Goal: Task Accomplishment & Management: Manage account settings

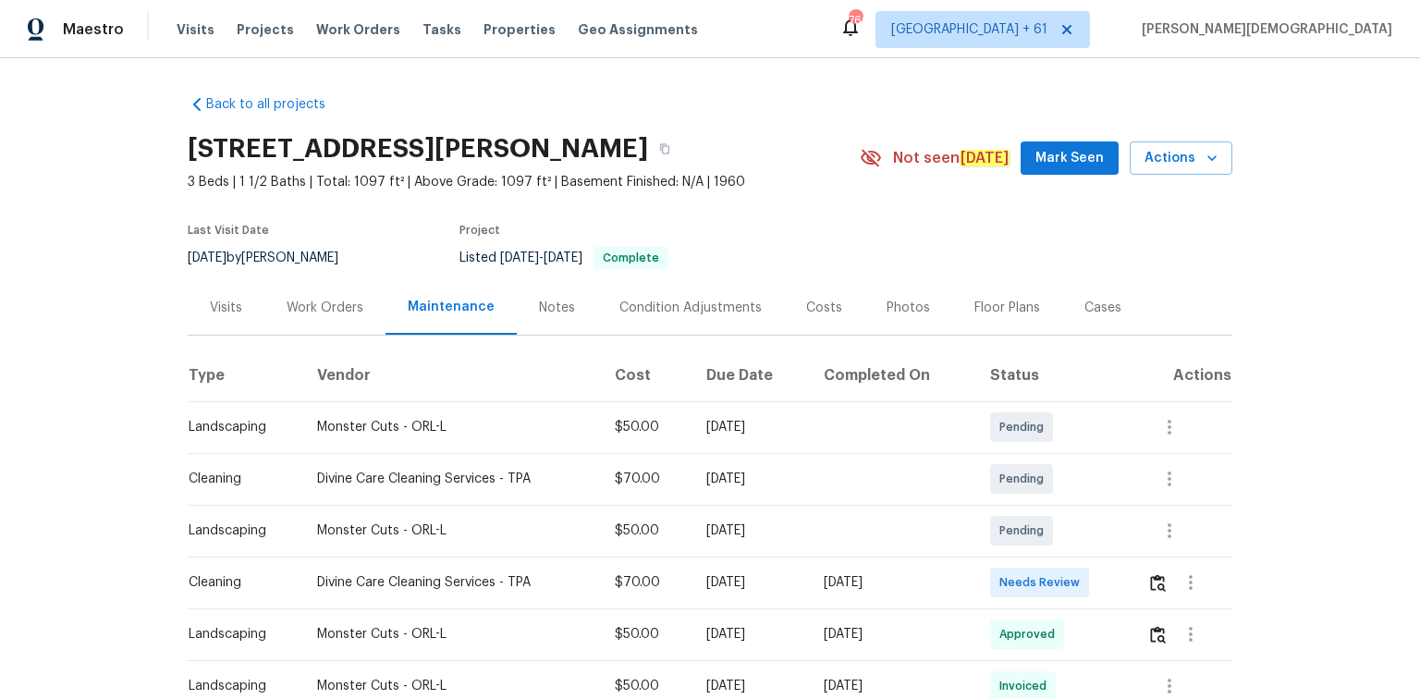
scroll to position [222, 0]
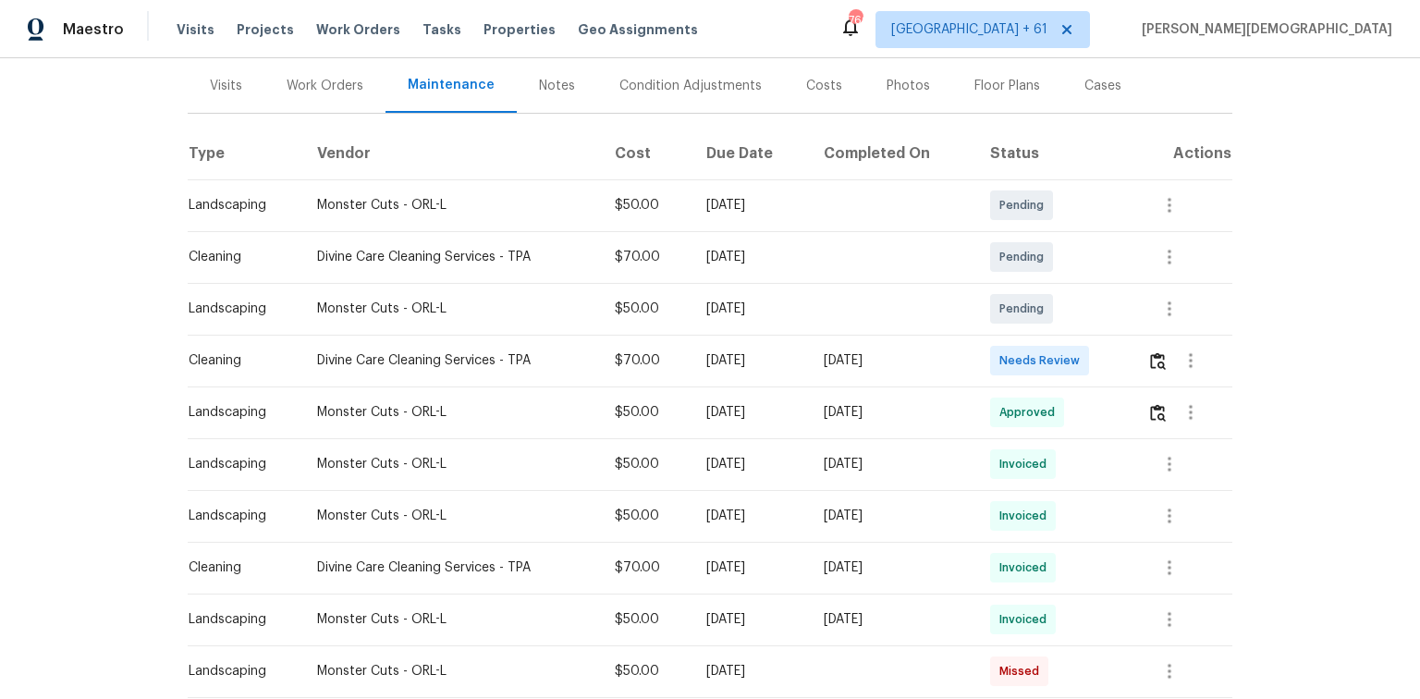
click at [1010, 367] on div at bounding box center [1190, 360] width 84 height 44
click at [1010, 362] on button "button" at bounding box center [1158, 360] width 21 height 44
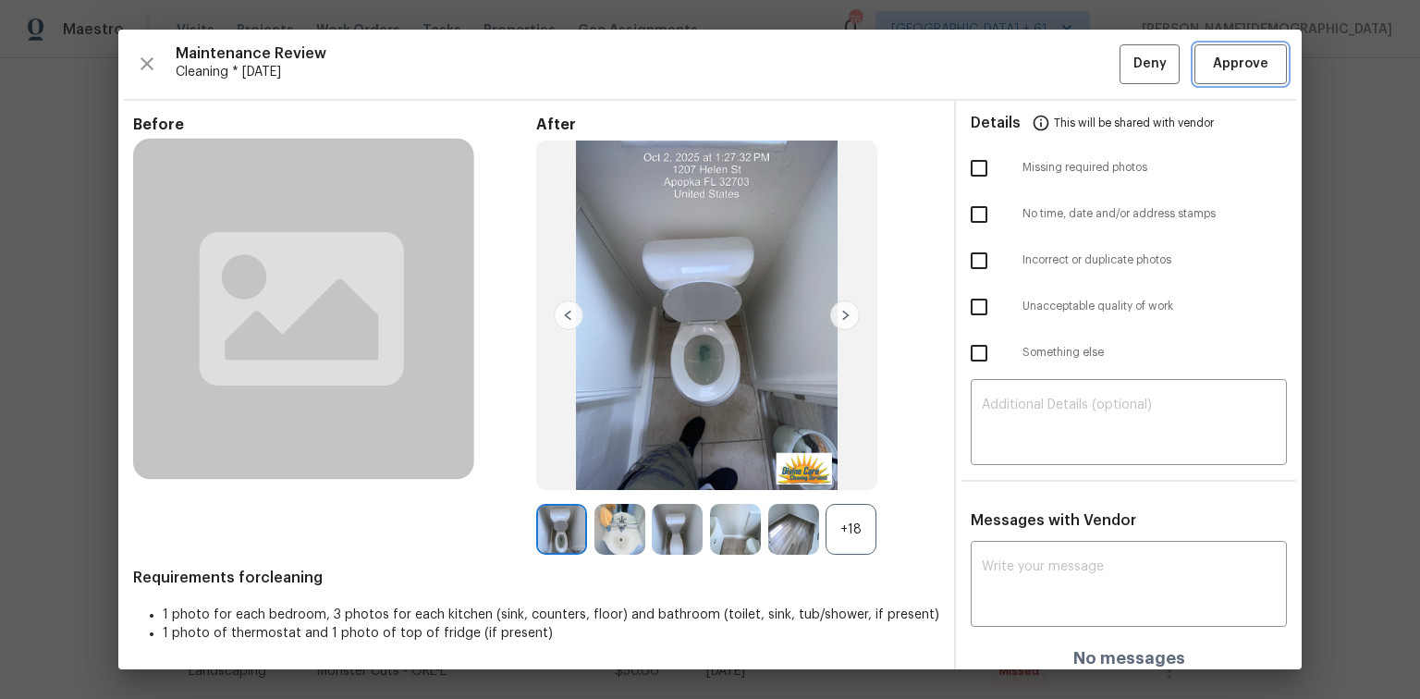
click at [1010, 60] on span "Approve" at bounding box center [1241, 64] width 63 height 23
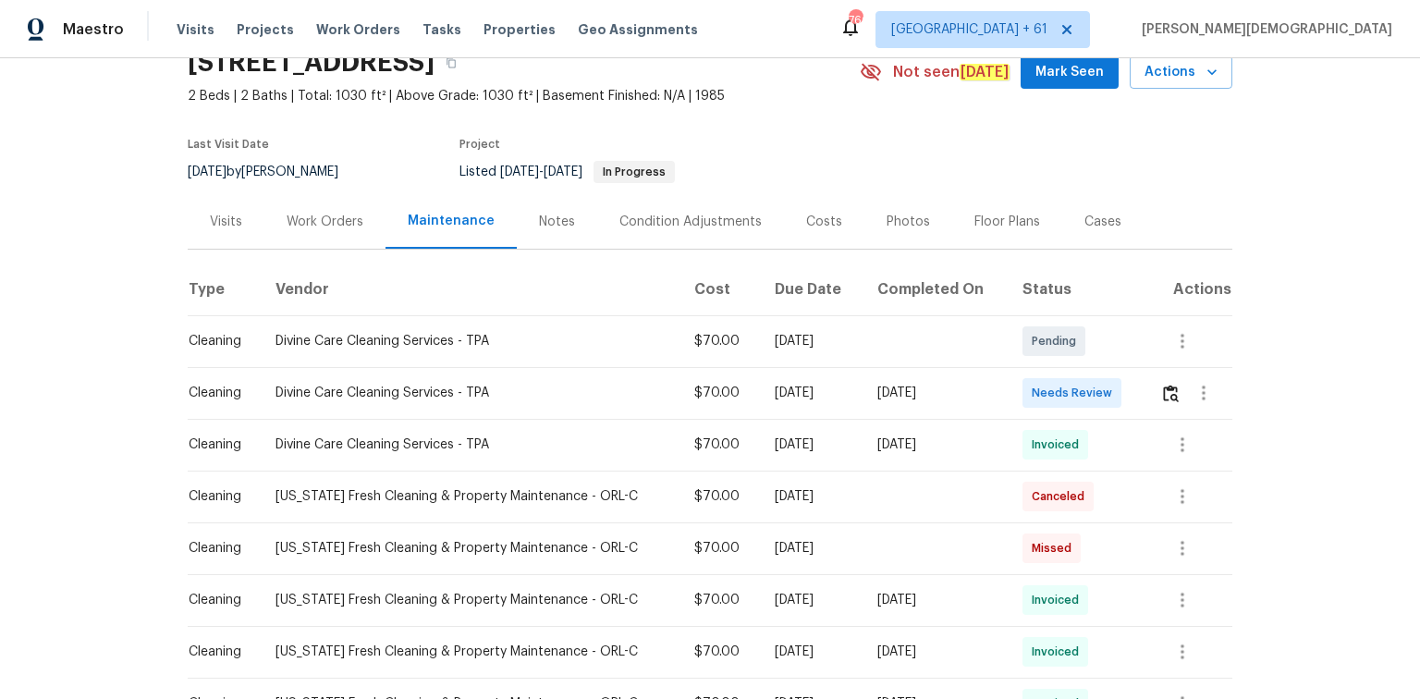
scroll to position [222, 0]
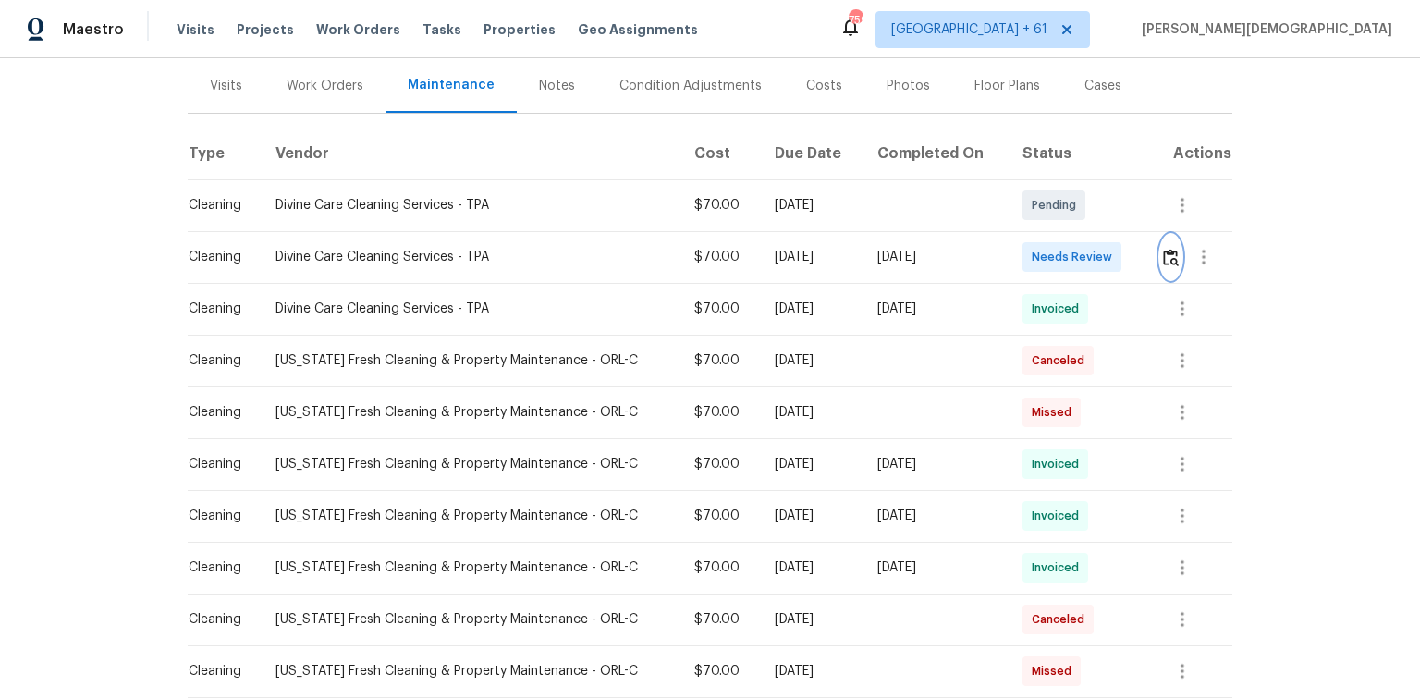
click at [1010, 251] on button "button" at bounding box center [1171, 257] width 21 height 44
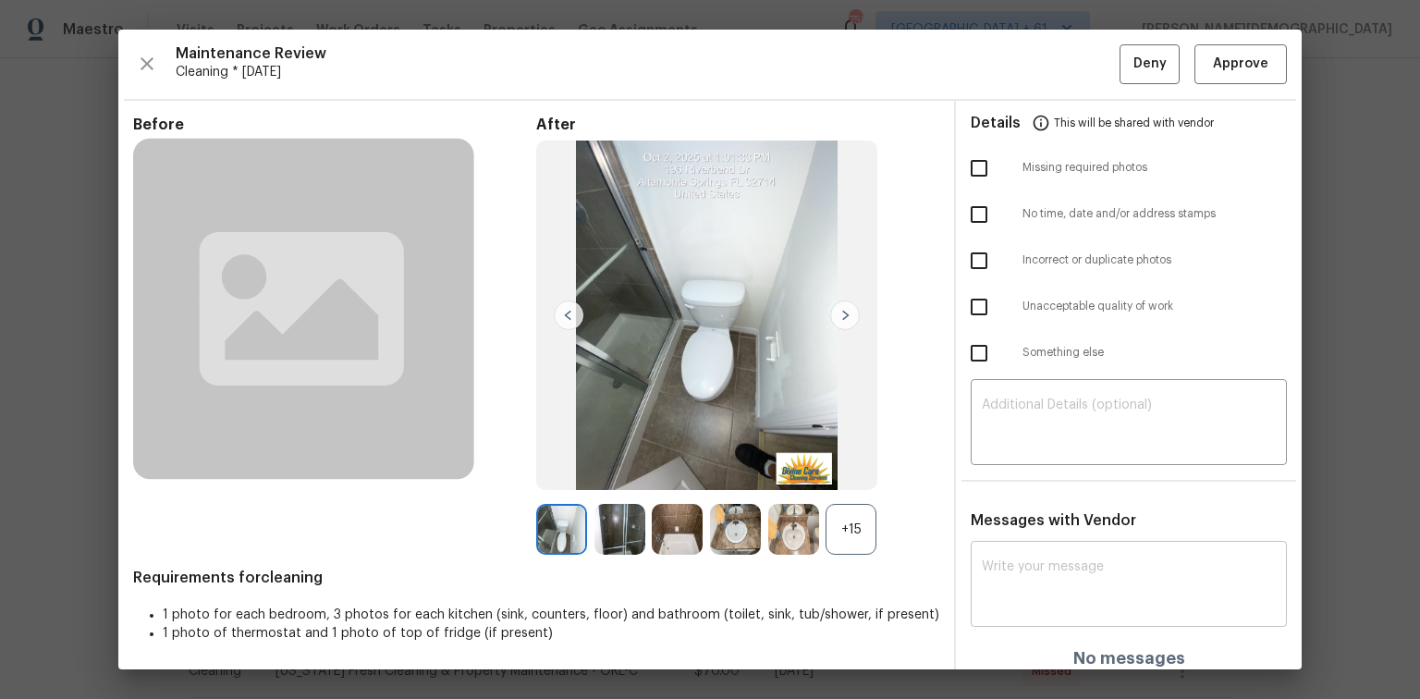
click at [1010, 467] on div "x ​" at bounding box center [1129, 586] width 316 height 81
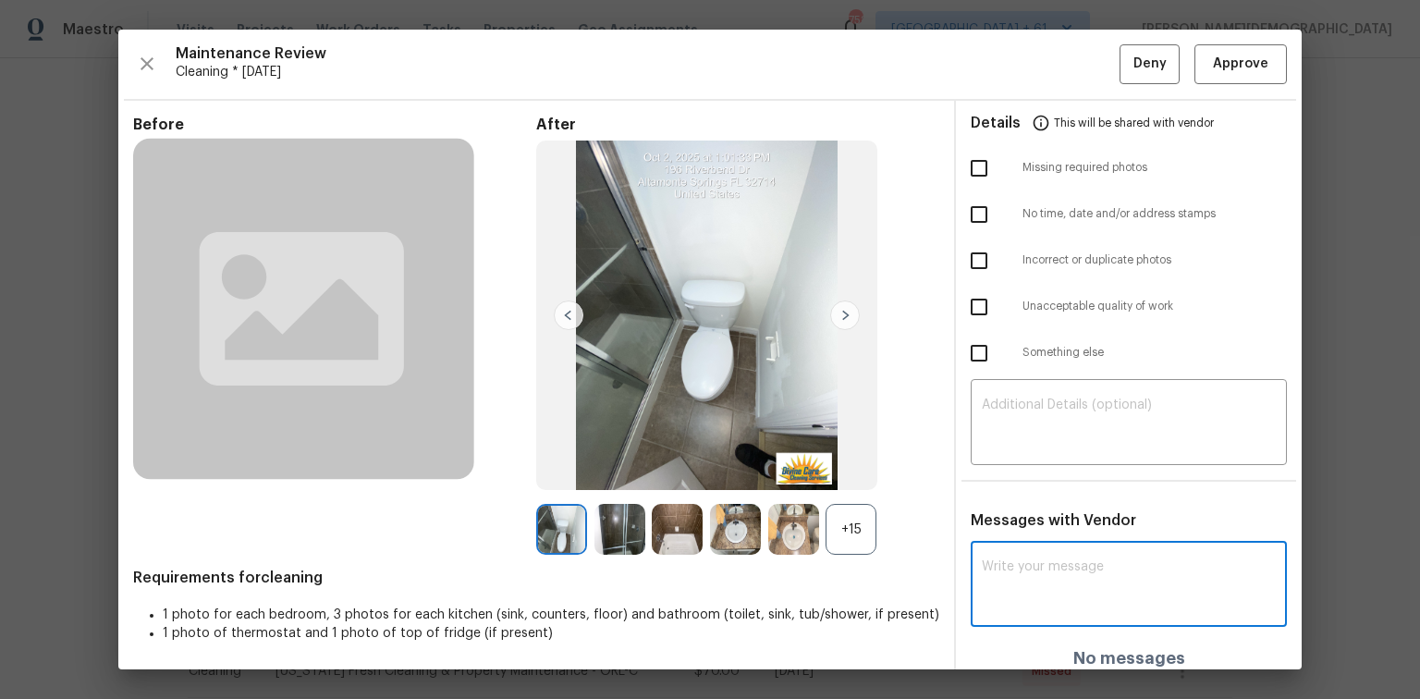
click at [1010, 467] on textarea at bounding box center [1129, 586] width 294 height 52
paste textarea "Maintenance Audit Team: Hello! Unfortunately, this cleaning visit completed on …"
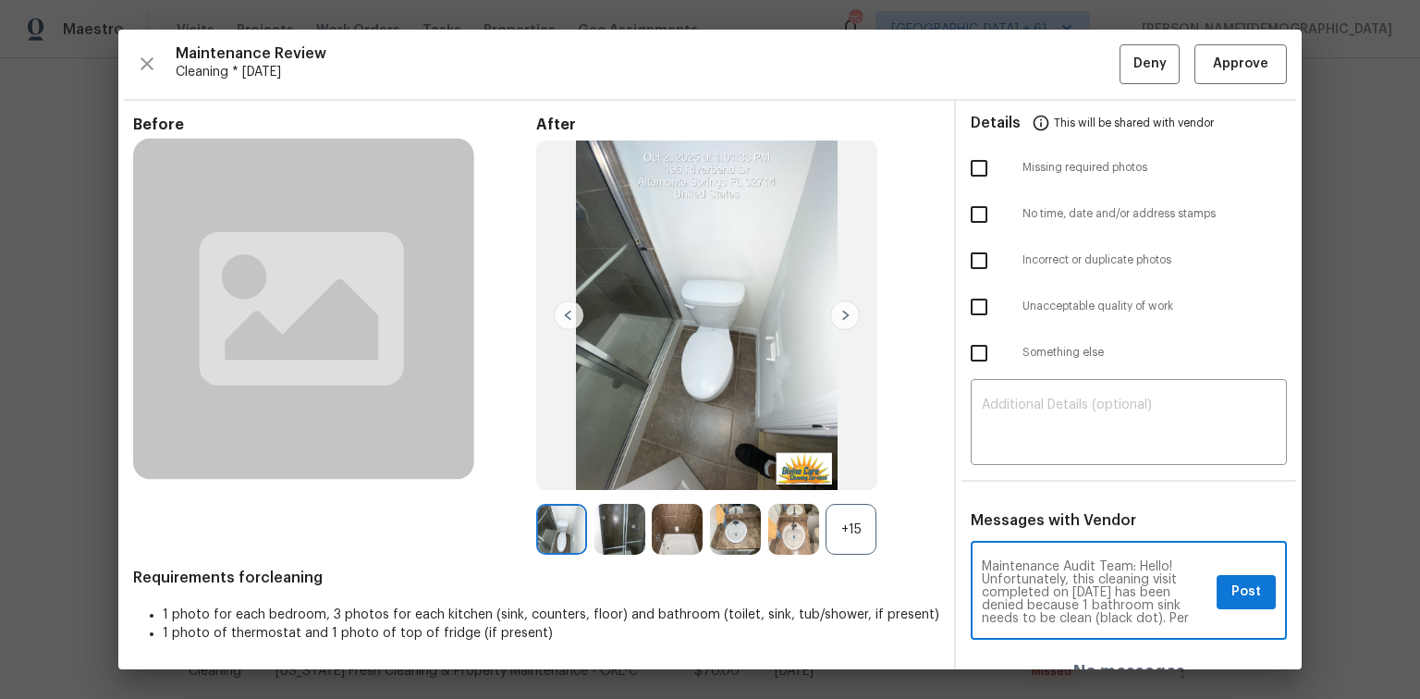
scroll to position [193, 0]
type textarea "Maintenance Audit Team: Hello! Unfortunately, this cleaning visit completed on …"
click at [1010, 432] on textarea at bounding box center [1129, 425] width 294 height 52
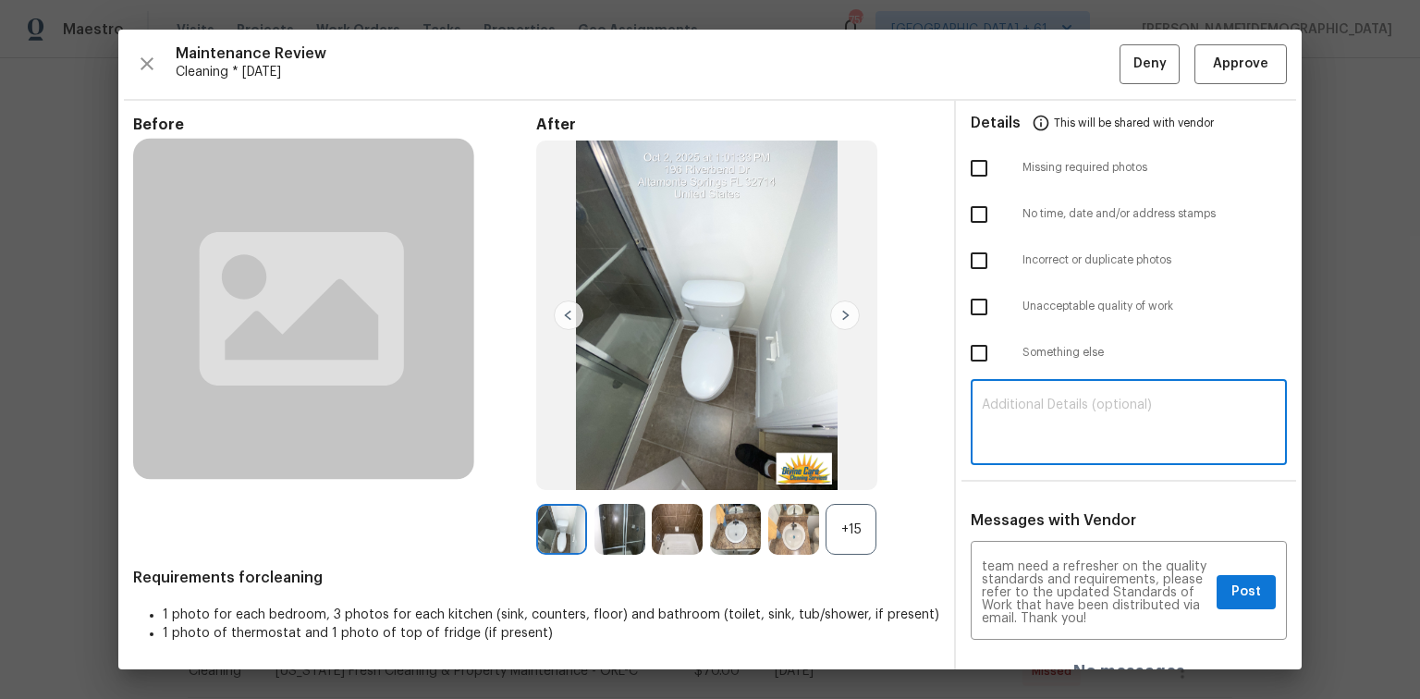
paste textarea "Maintenance Audit Team: Hello! Unfortunately, this cleaning visit completed on …"
type textarea "Maintenance Audit Team: Hello! Unfortunately, this cleaning visit completed on …"
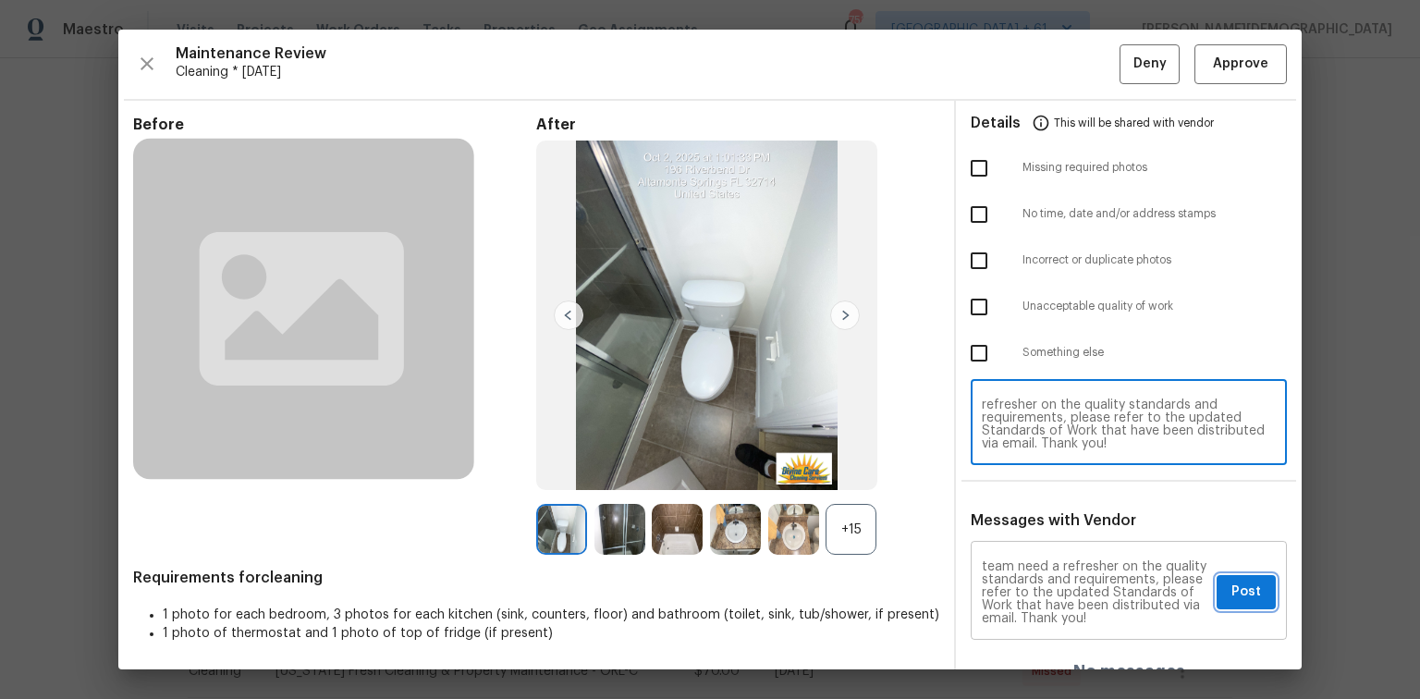
click at [1010, 467] on span "Post" at bounding box center [1247, 592] width 30 height 23
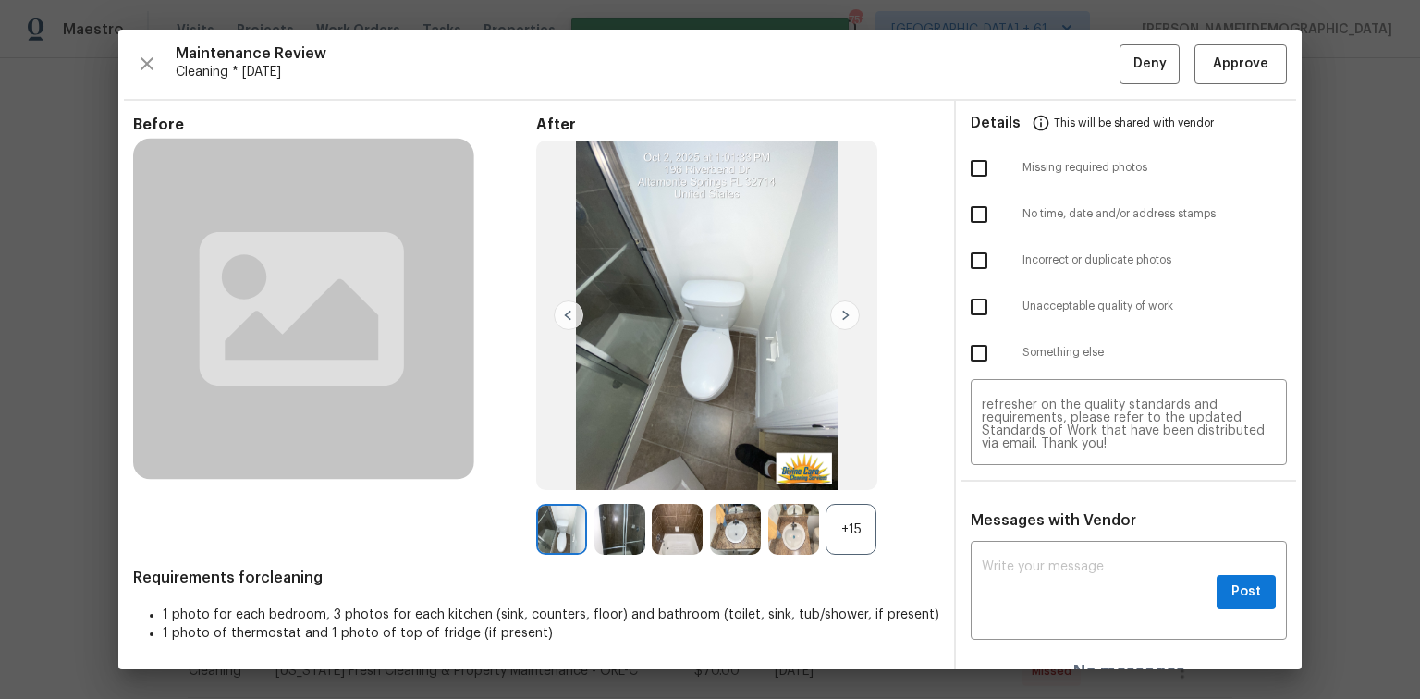
scroll to position [0, 0]
drag, startPoint x: 975, startPoint y: 288, endPoint x: 1050, endPoint y: 251, distance: 84.4
click at [969, 288] on input "checkbox" at bounding box center [979, 307] width 39 height 39
checkbox input "true"
click at [1010, 75] on button "Deny" at bounding box center [1150, 64] width 60 height 40
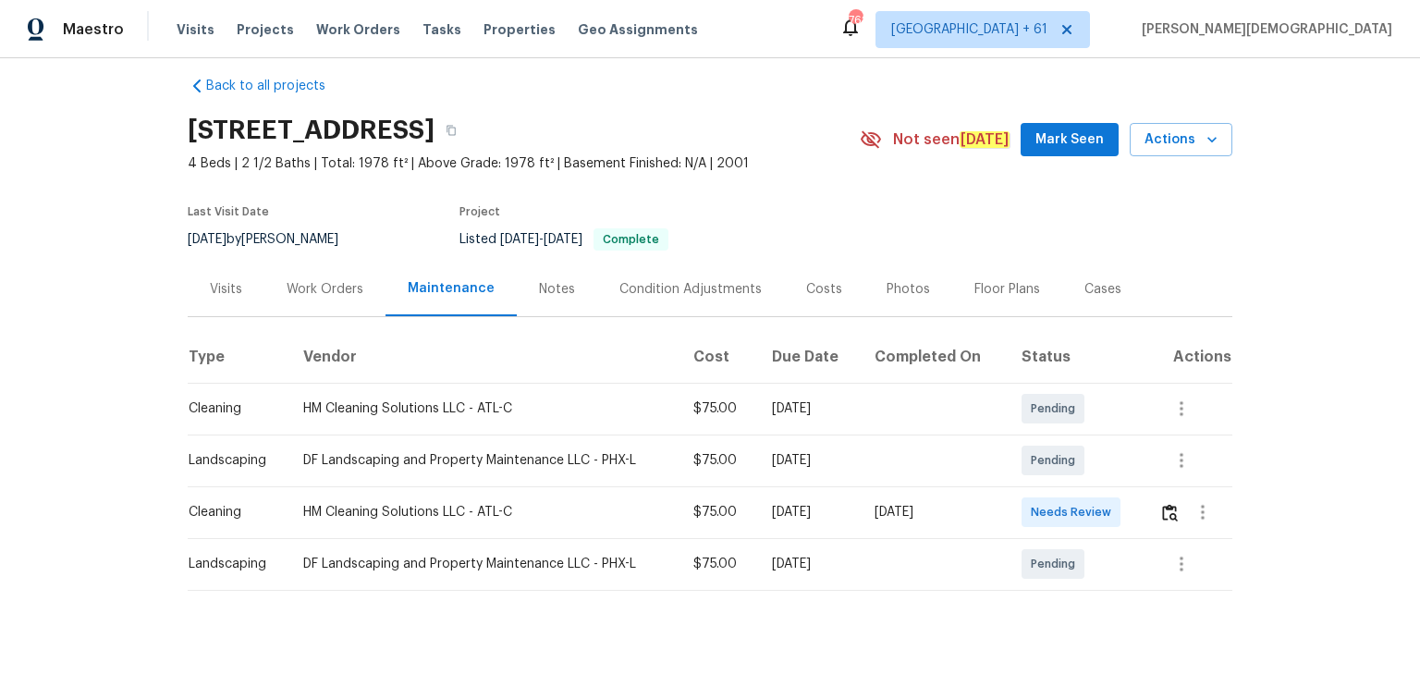
scroll to position [22, 0]
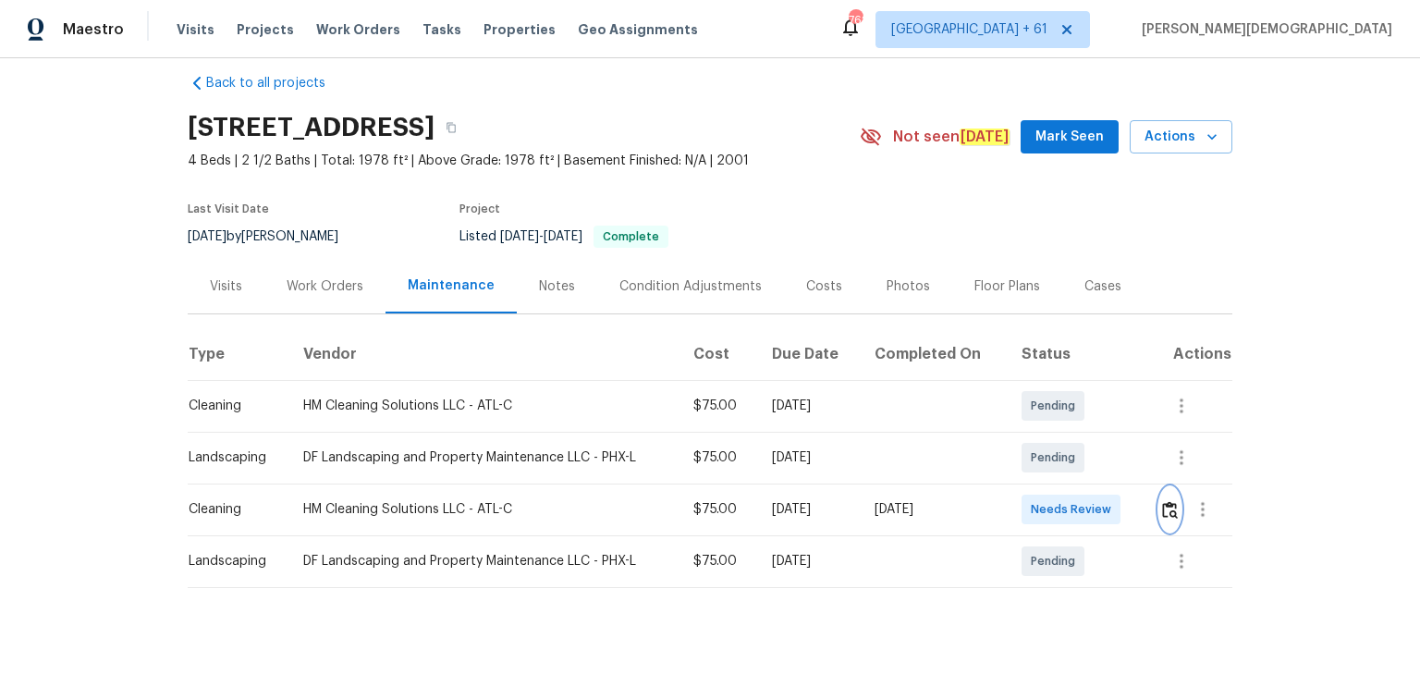
click at [1010, 467] on img "button" at bounding box center [1170, 510] width 16 height 18
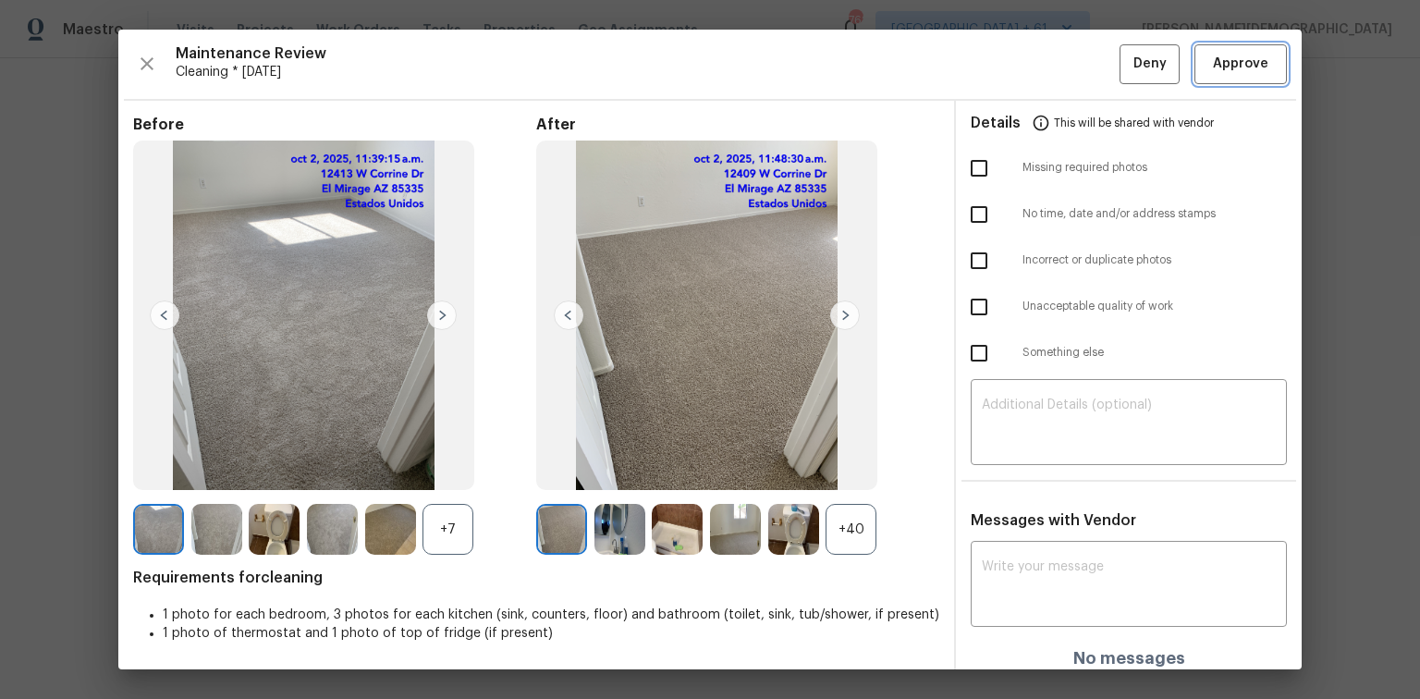
click at [1010, 82] on button "Approve" at bounding box center [1241, 64] width 92 height 40
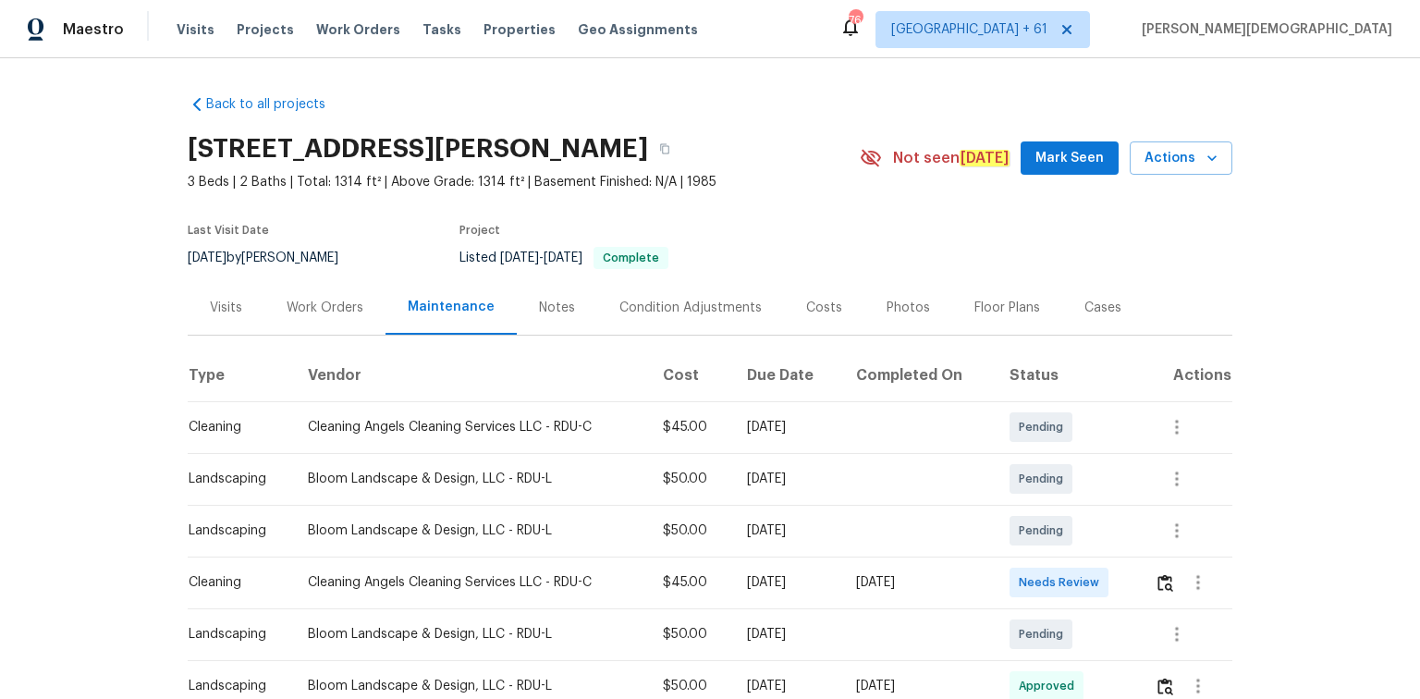
scroll to position [222, 0]
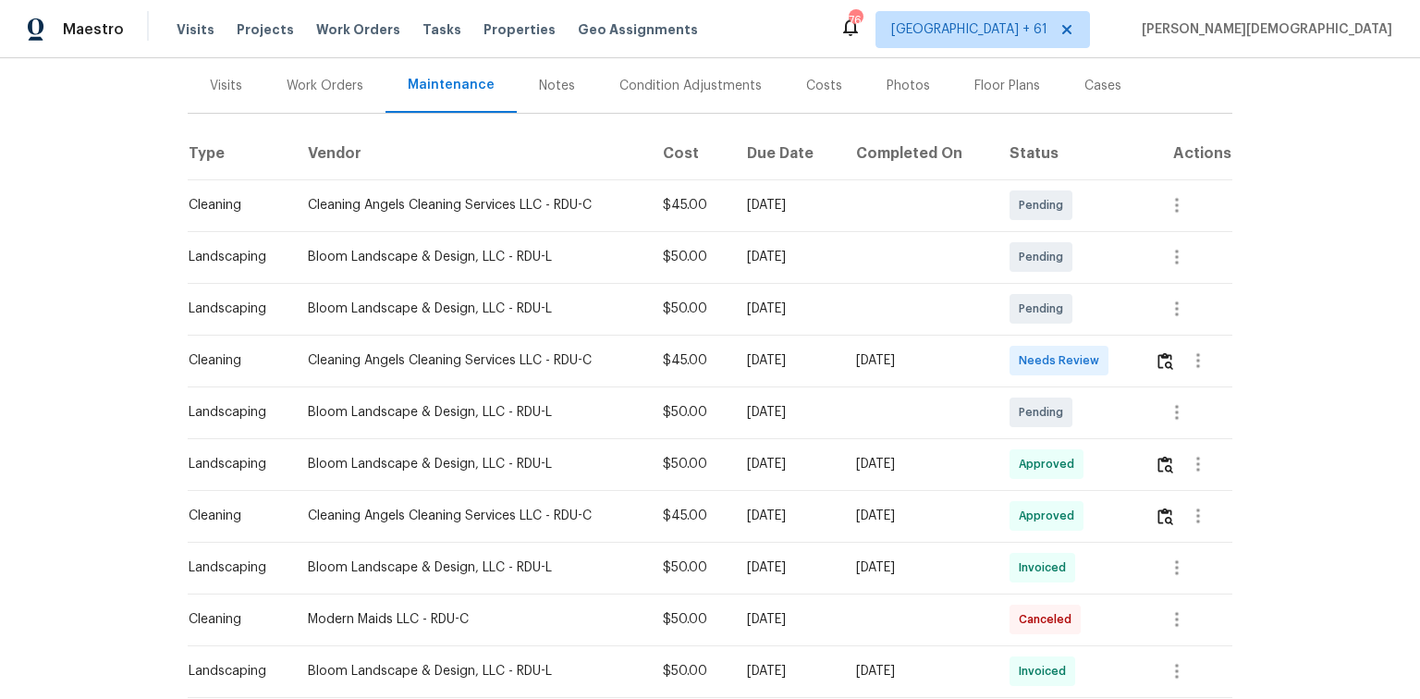
click at [1010, 348] on td at bounding box center [1186, 361] width 92 height 52
click at [1010, 349] on button "button" at bounding box center [1198, 360] width 44 height 44
click at [1010, 351] on div at bounding box center [710, 349] width 1420 height 699
click at [1010, 352] on img "button" at bounding box center [1166, 361] width 16 height 18
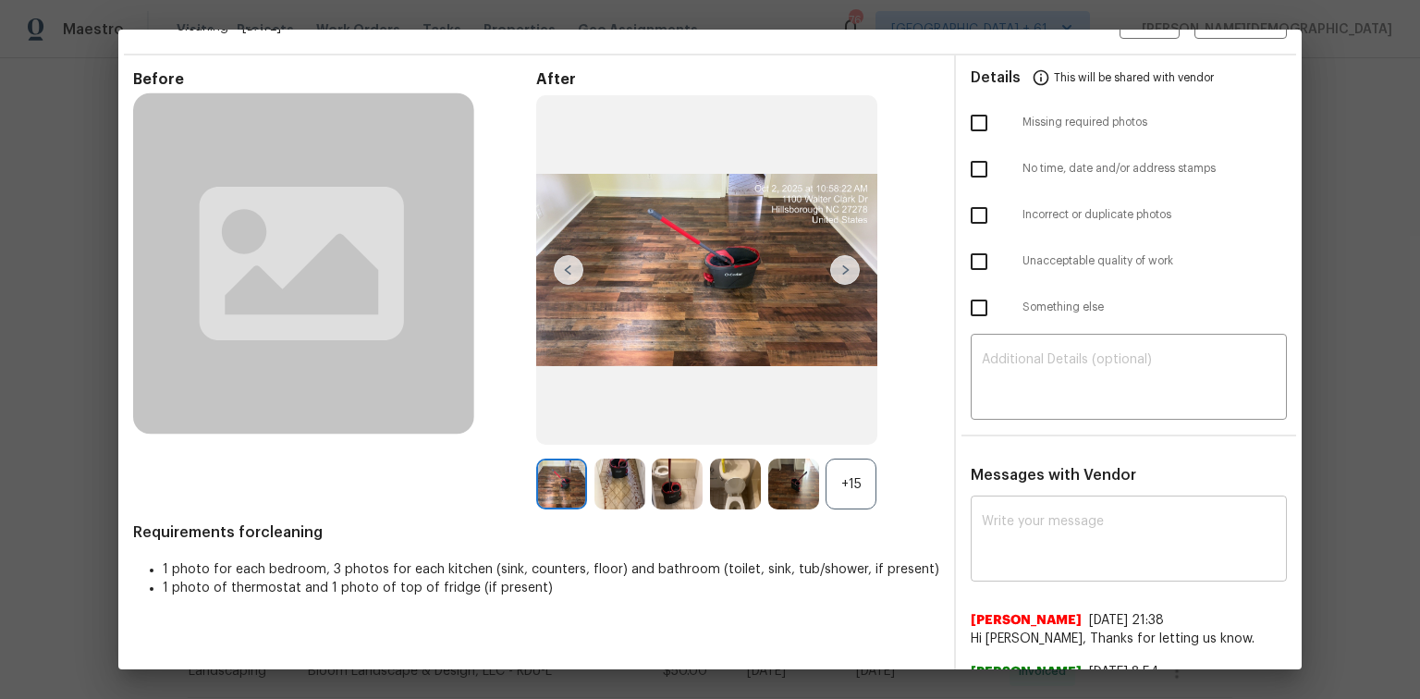
scroll to position [70, 0]
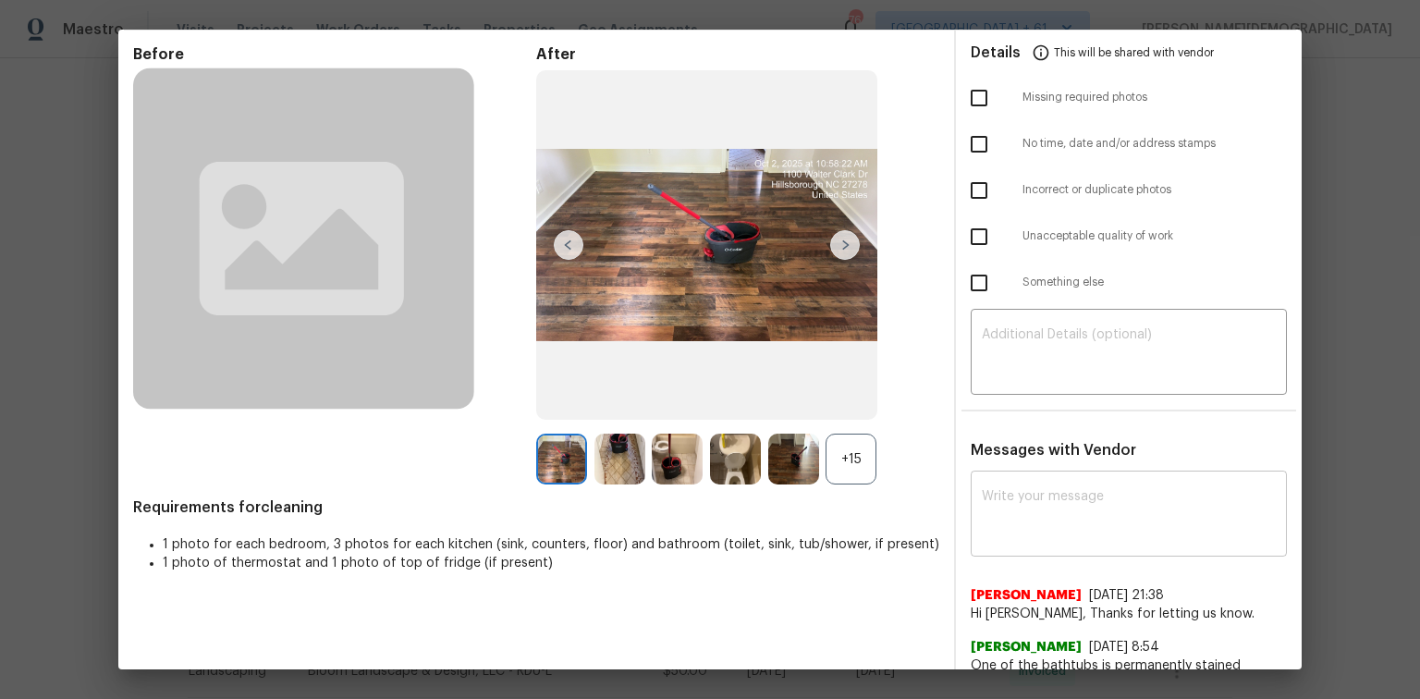
click at [1010, 467] on textarea at bounding box center [1129, 516] width 294 height 52
paste textarea "Maintenance Audit Team: Hello! Unfortunately, this cleaning visit completed on …"
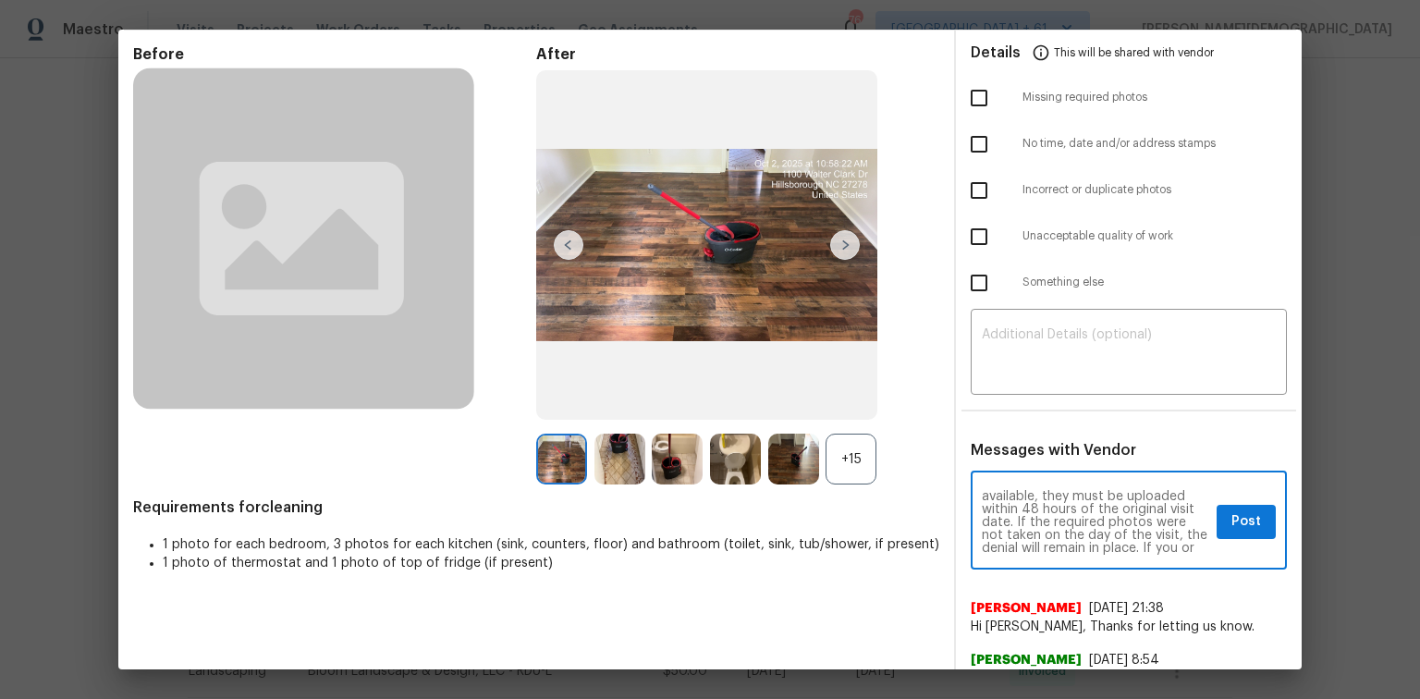
scroll to position [59, 0]
type textarea "Maintenance Audit Team: Hello! Unfortunately, this cleaning visit completed on …"
click at [1010, 360] on textarea at bounding box center [1129, 354] width 294 height 52
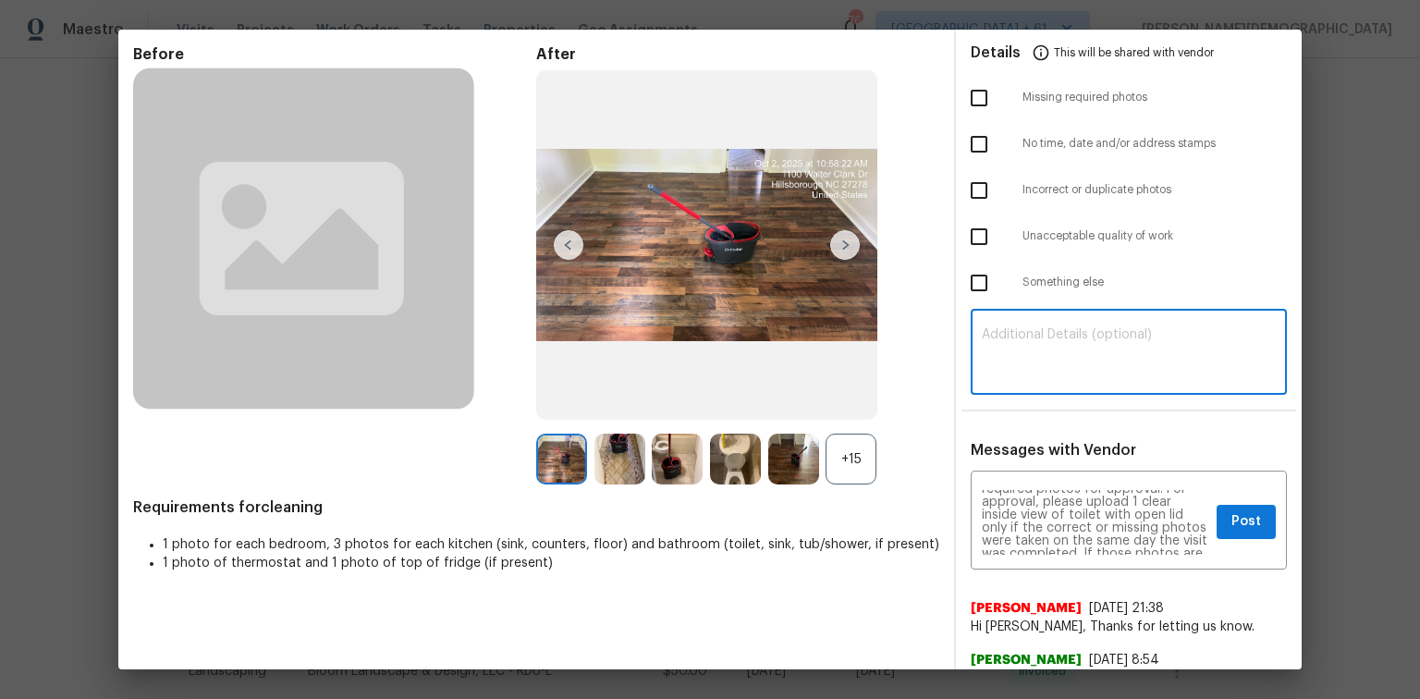
paste textarea "Maintenance Audit Team: Hello! Unfortunately, this cleaning visit completed on …"
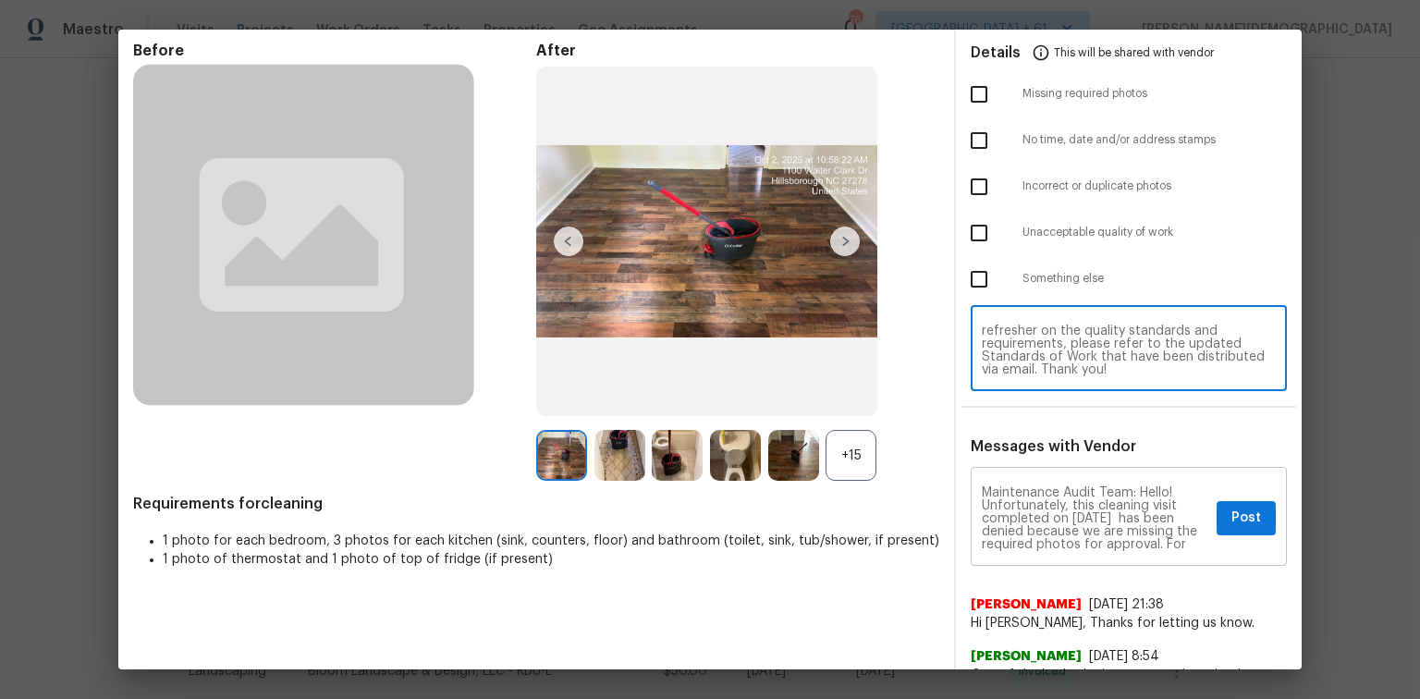
scroll to position [0, 0]
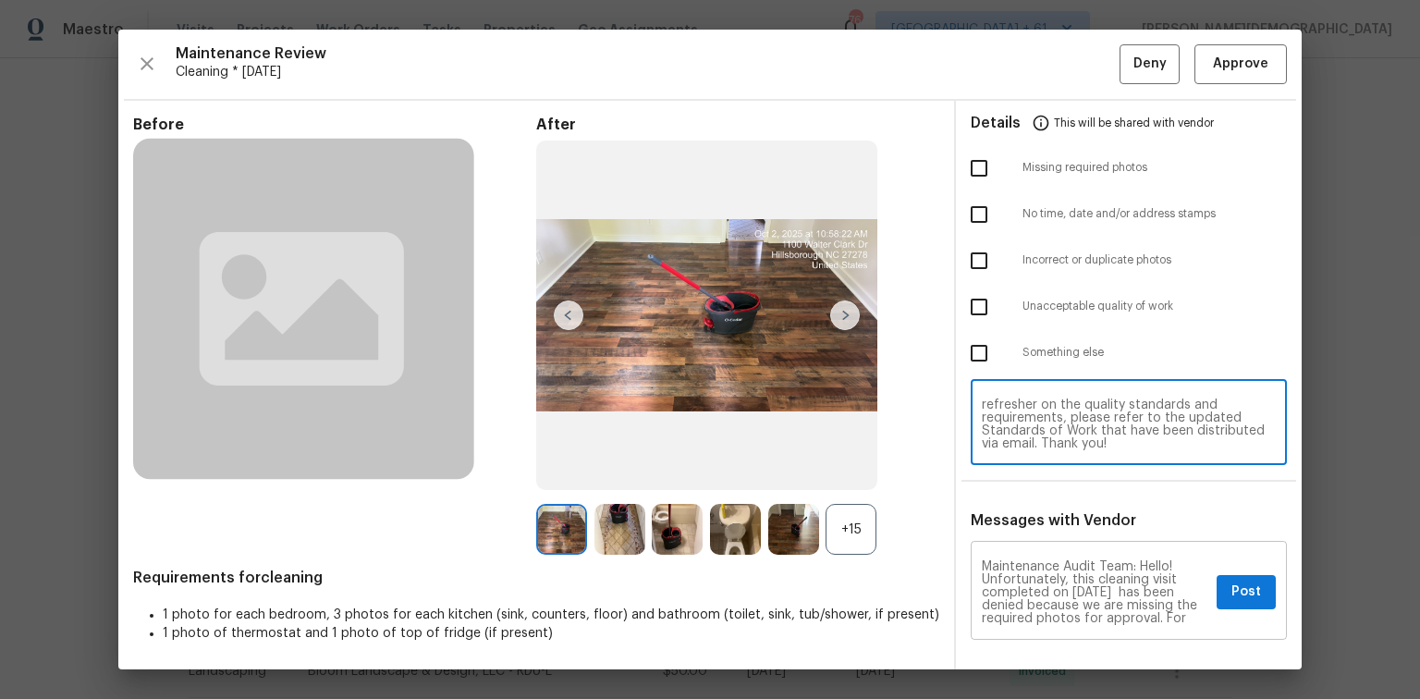
type textarea "Maintenance Audit Team: Hello! Unfortunately, this cleaning visit completed on …"
click at [1010, 467] on button "Post" at bounding box center [1246, 592] width 59 height 34
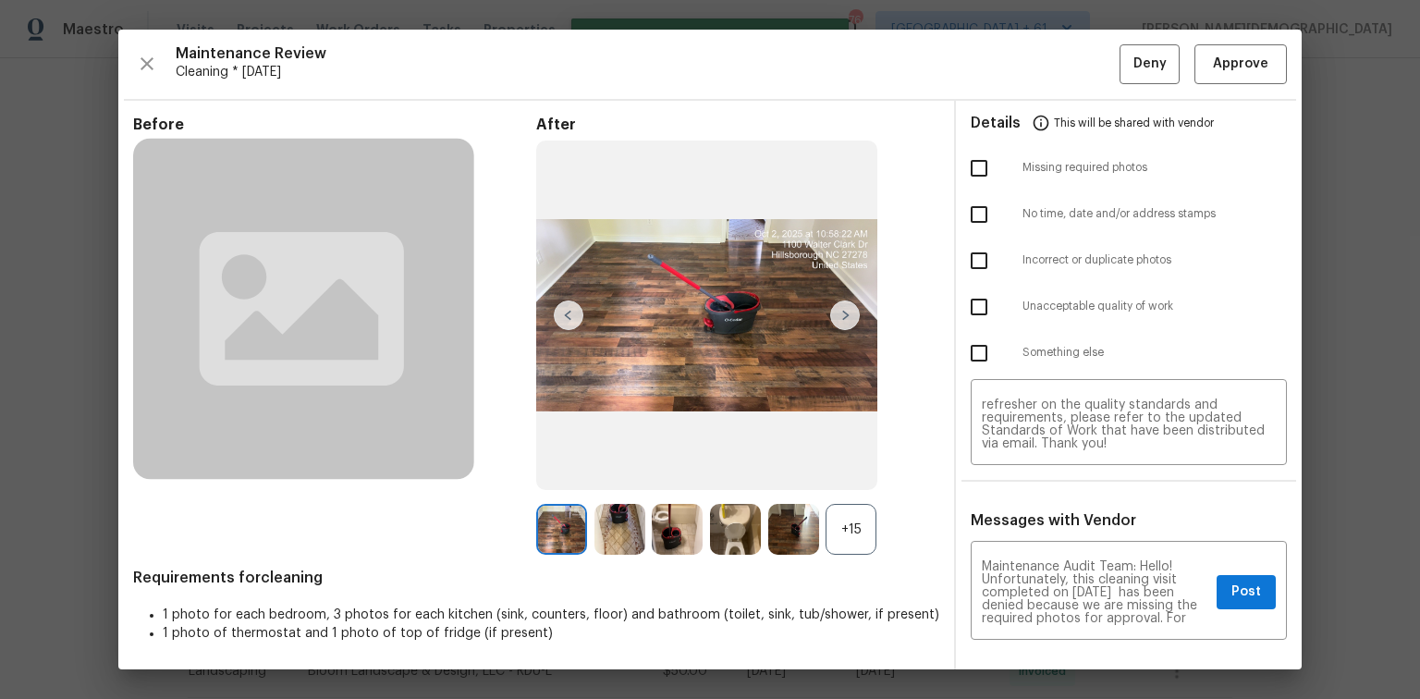
click at [964, 166] on input "checkbox" at bounding box center [979, 168] width 39 height 39
checkbox input "true"
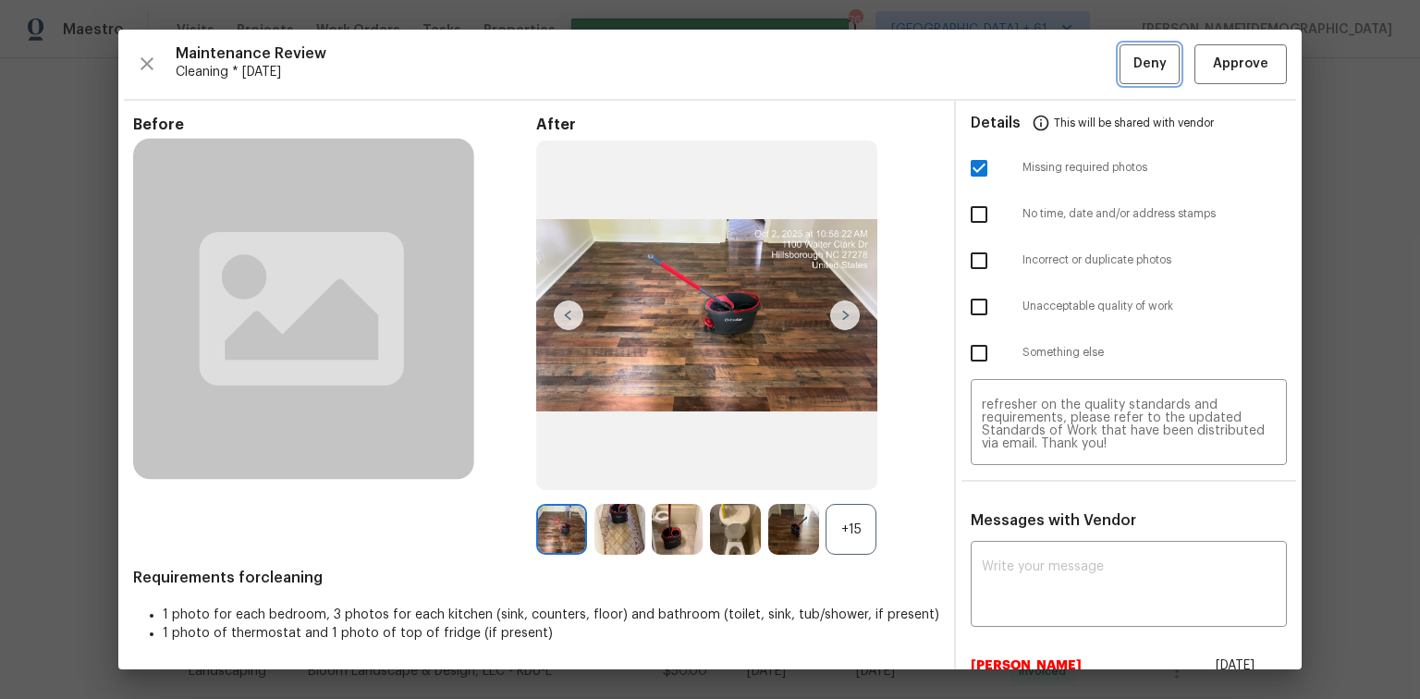
click at [1010, 57] on span "Deny" at bounding box center [1150, 64] width 33 height 23
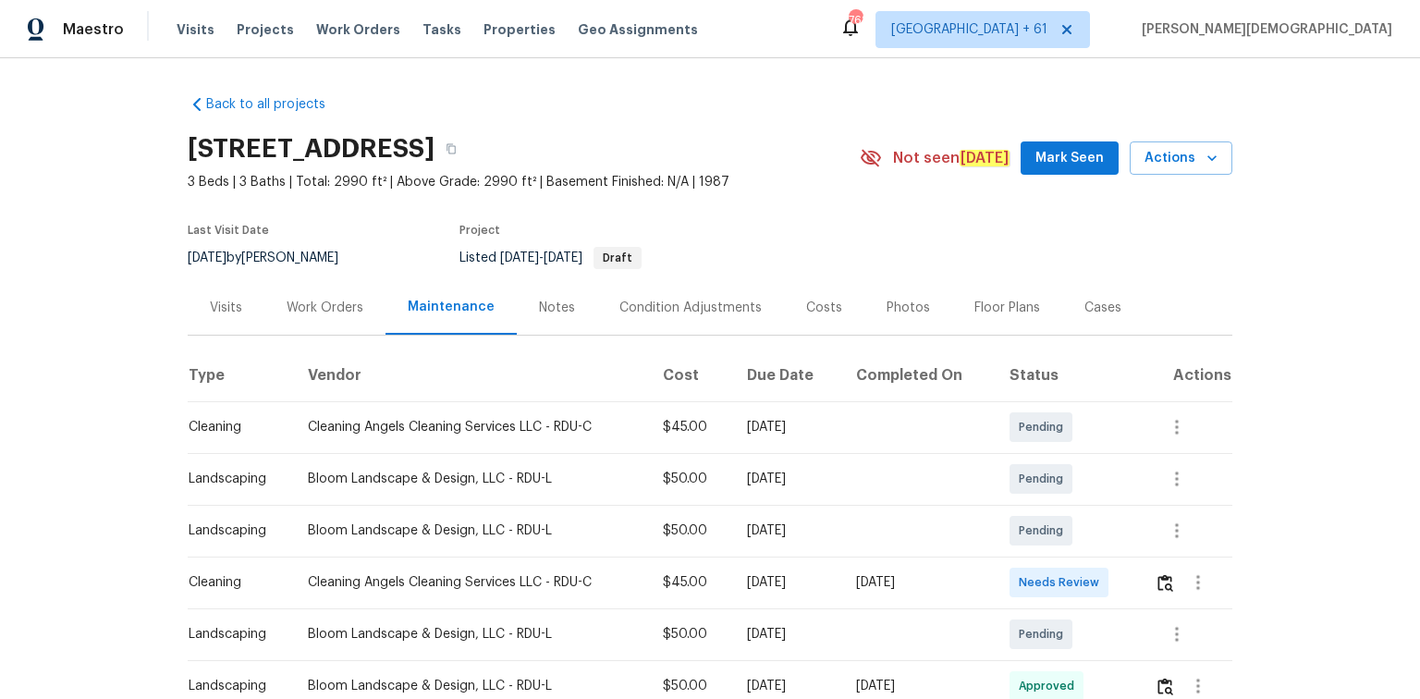
scroll to position [222, 0]
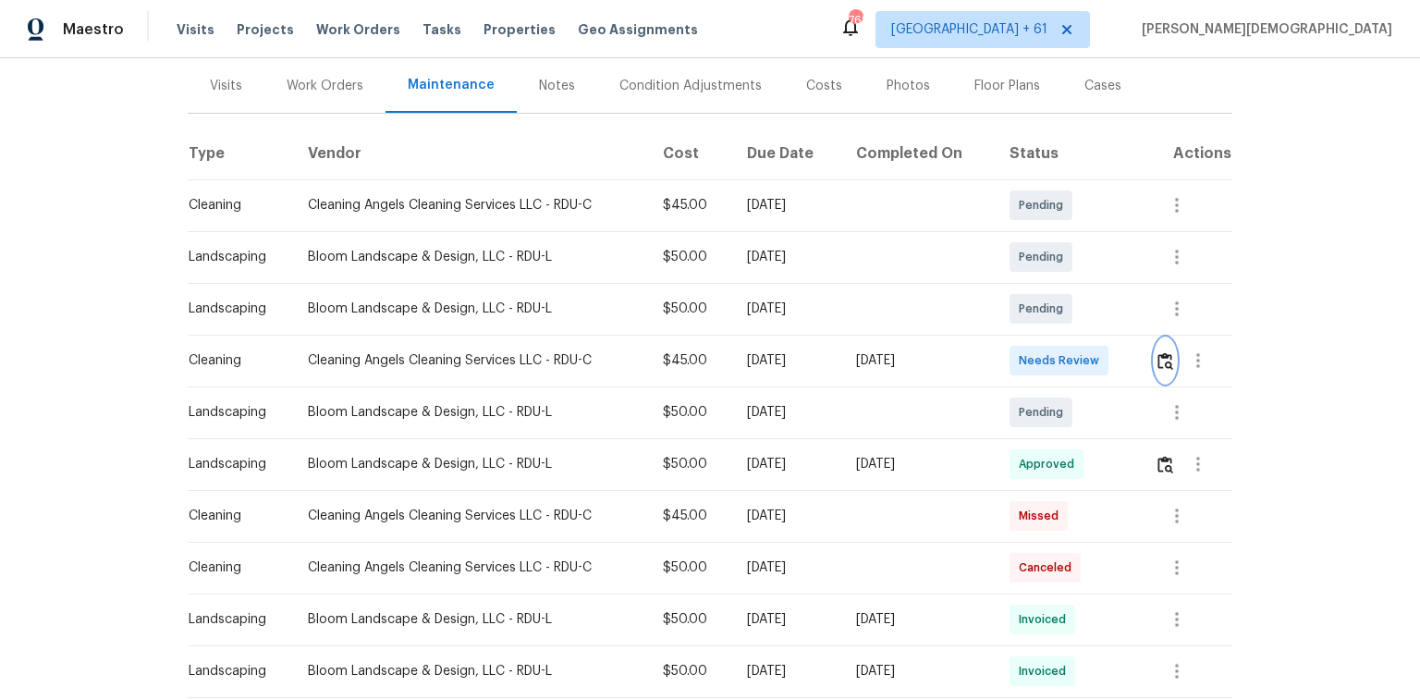
click at [1010, 358] on img "button" at bounding box center [1166, 361] width 16 height 18
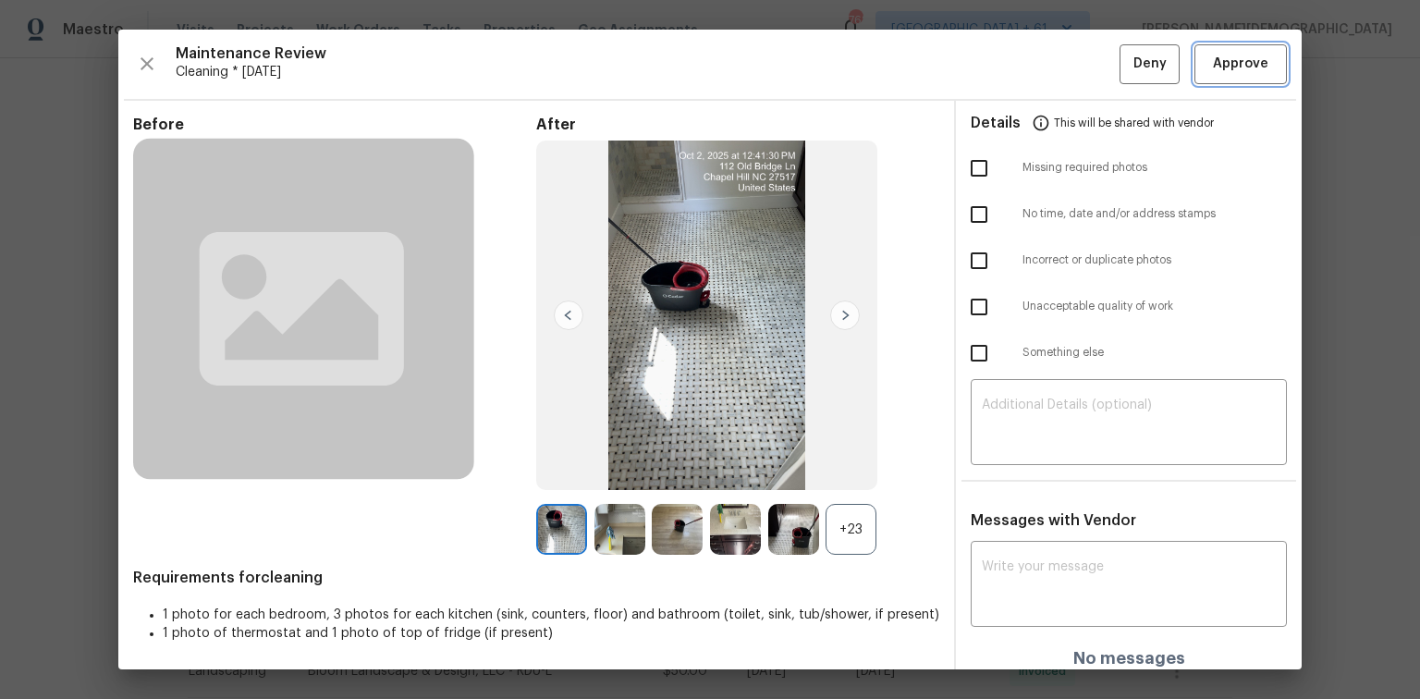
click at [1010, 70] on span "Approve" at bounding box center [1240, 64] width 55 height 23
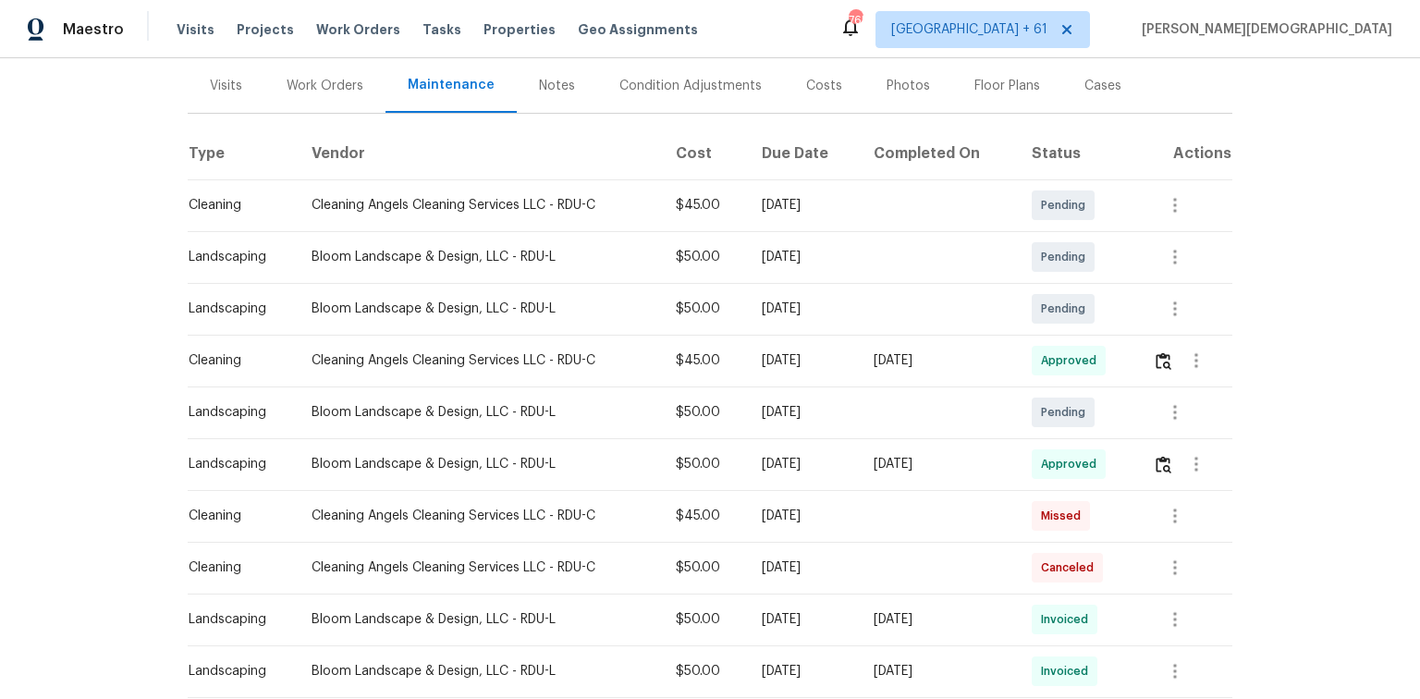
click at [1010, 333] on div "Back to all projects 112 Old Bridge Ln, Chapel Hill, NC 27517 3 Beds | 3 Baths …" at bounding box center [710, 378] width 1420 height 641
click at [1010, 450] on div "Back to all projects 112 Old Bridge Ln, Chapel Hill, NC 27517 3 Beds | 3 Baths …" at bounding box center [710, 378] width 1420 height 641
drag, startPoint x: 1293, startPoint y: 440, endPoint x: 1307, endPoint y: 440, distance: 13.9
click at [1010, 440] on div "Back to all projects 112 Old Bridge Ln, Chapel Hill, NC 27517 3 Beds | 3 Baths …" at bounding box center [710, 378] width 1420 height 641
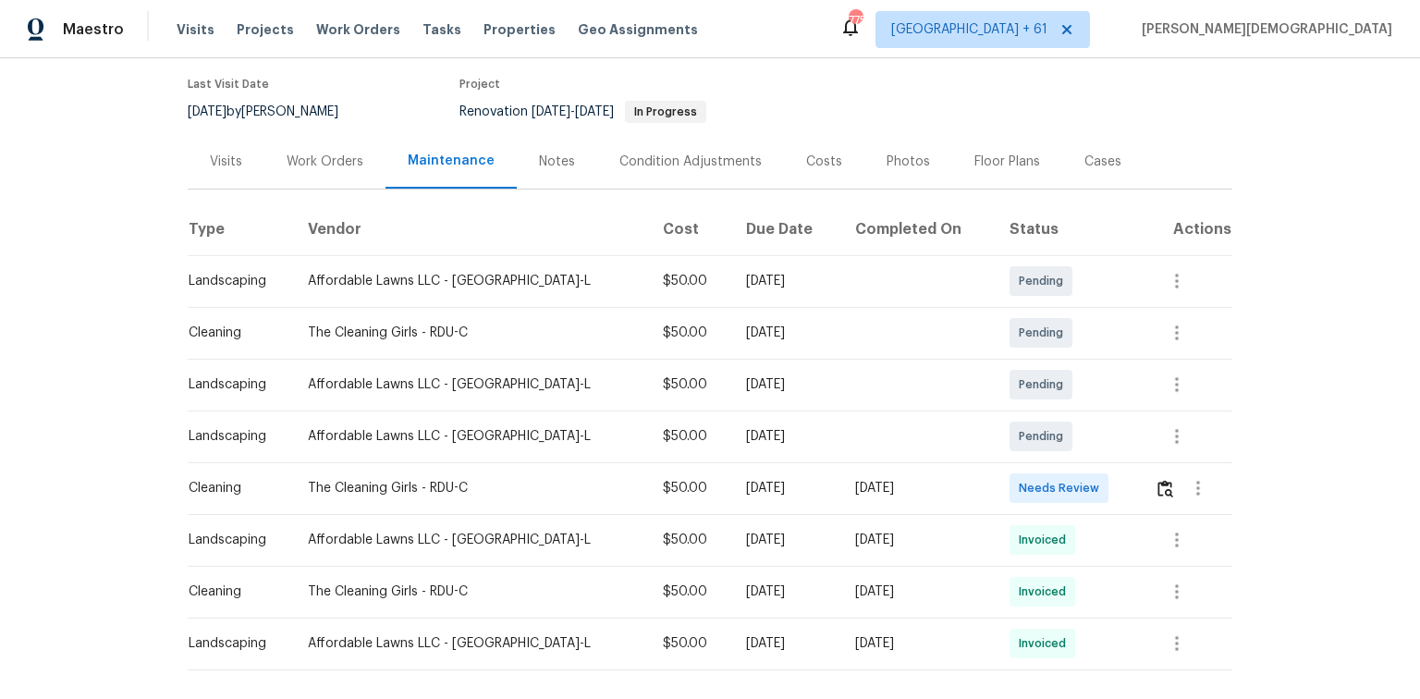
scroll to position [148, 0]
click at [1010, 467] on img "button" at bounding box center [1166, 487] width 16 height 18
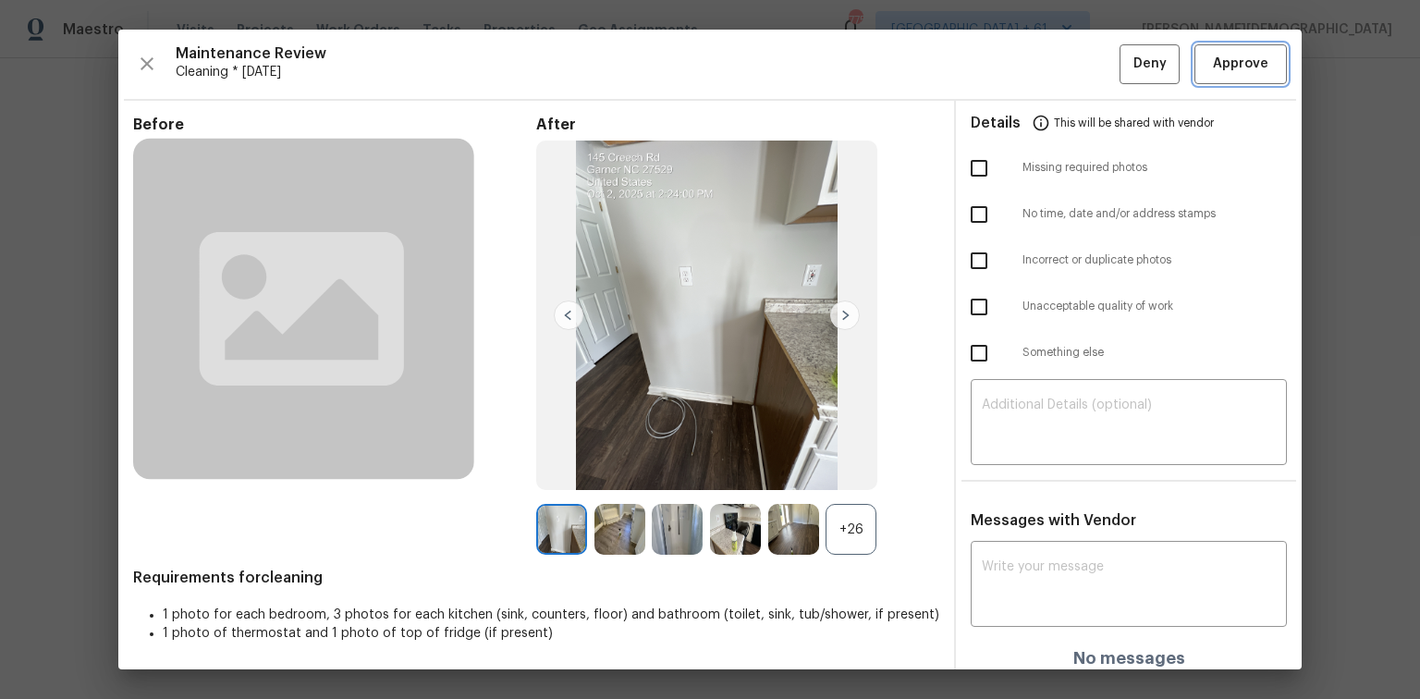
click at [1010, 77] on button "Approve" at bounding box center [1241, 64] width 92 height 40
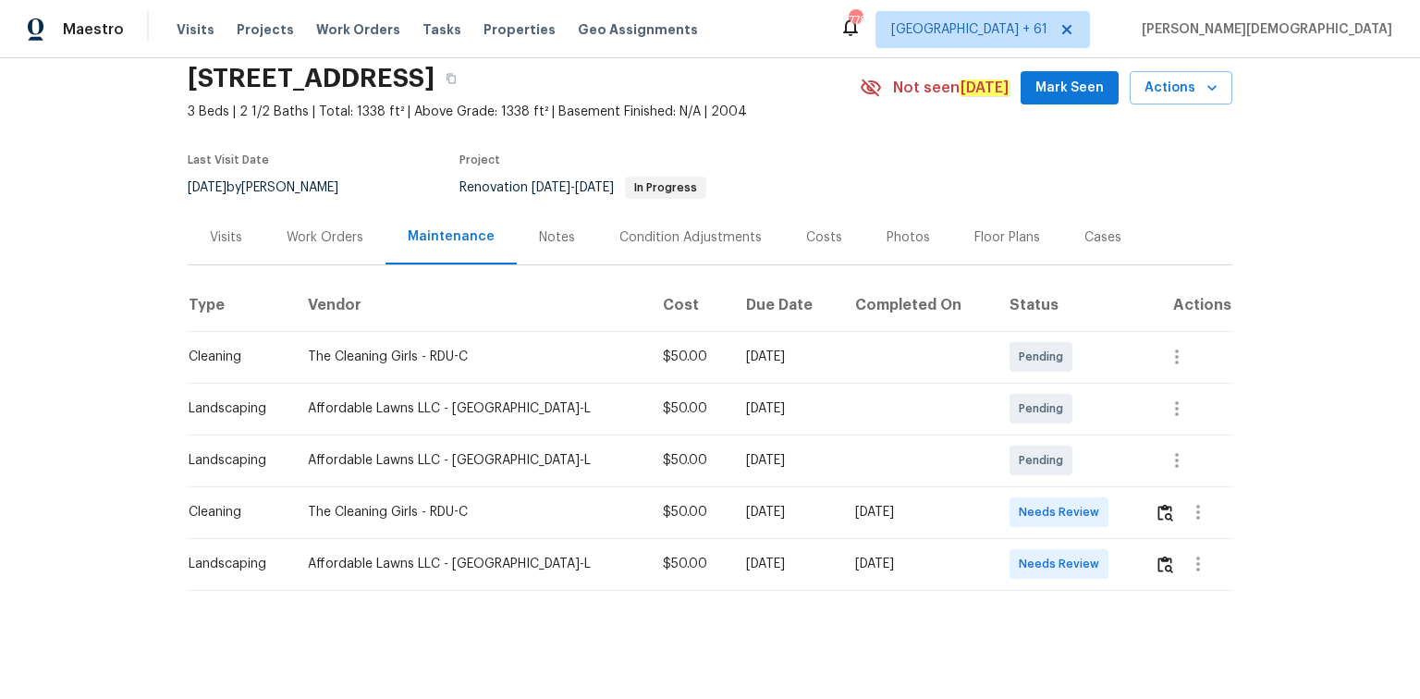
scroll to position [74, 0]
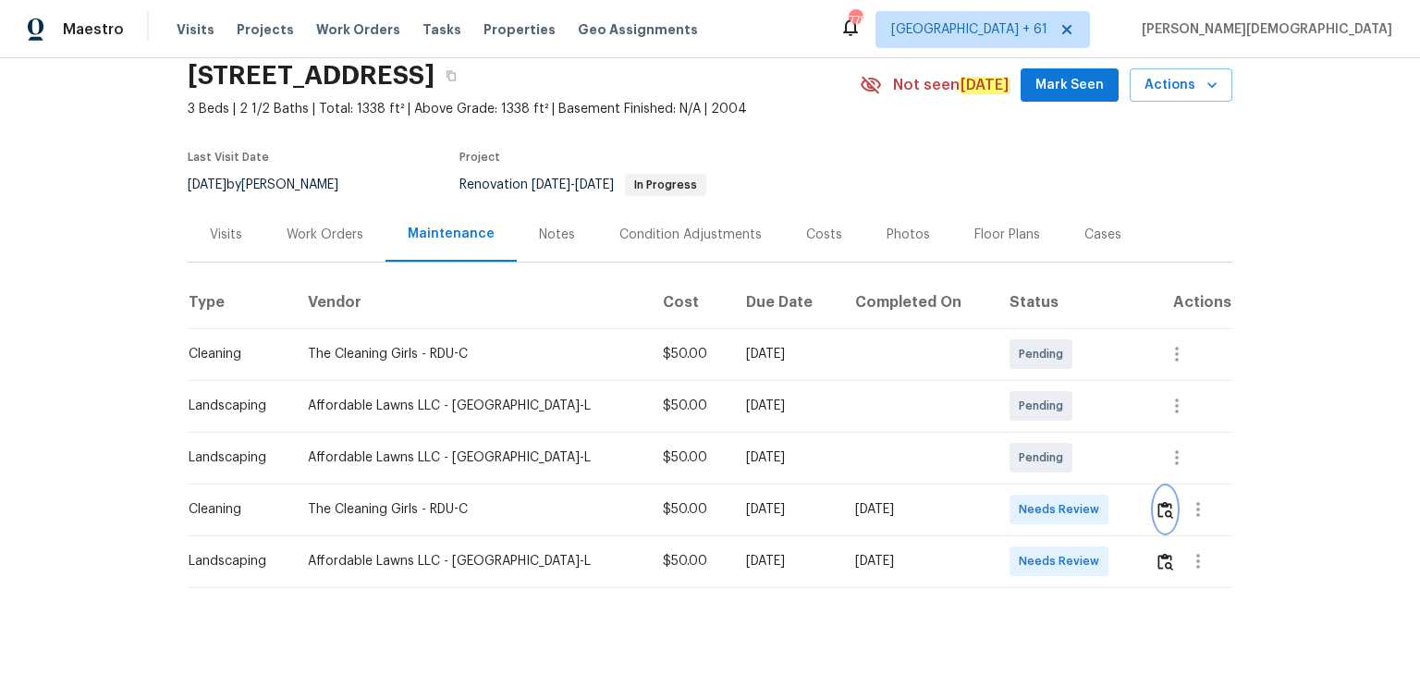
click at [1010, 467] on button "button" at bounding box center [1165, 509] width 21 height 44
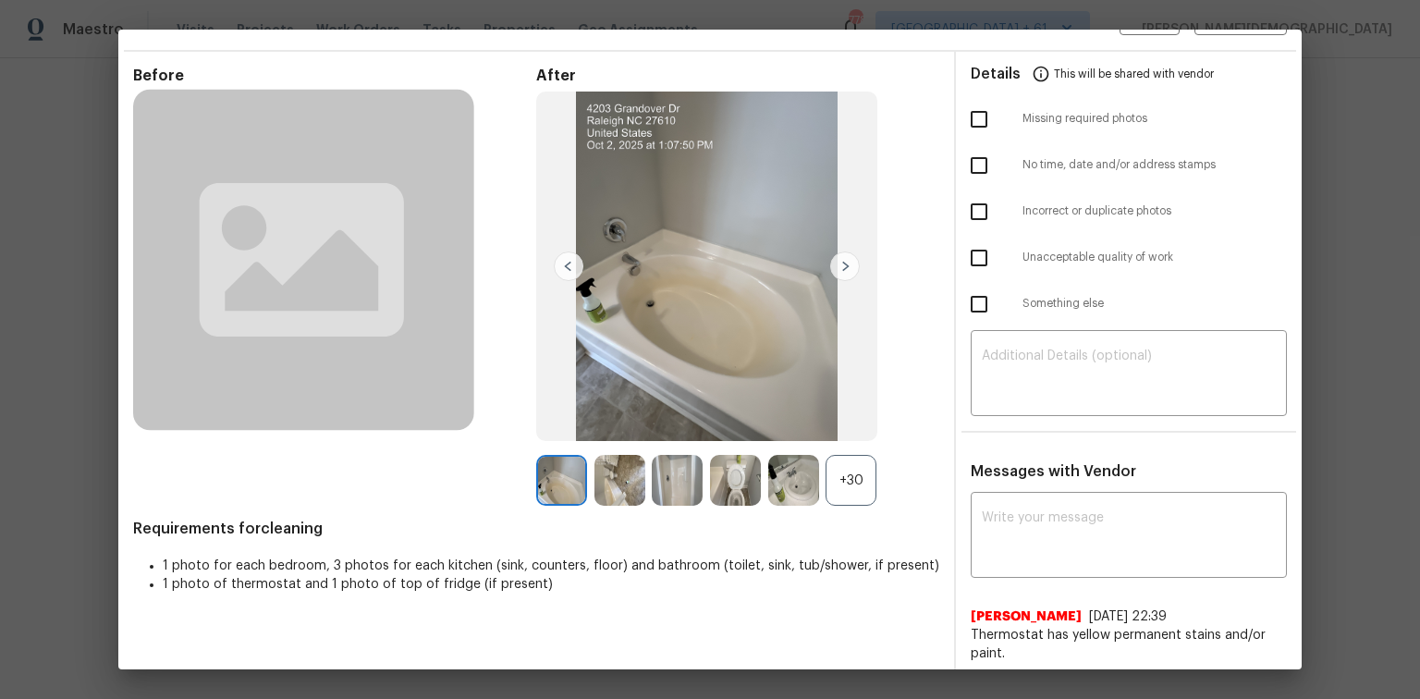
scroll to position [0, 0]
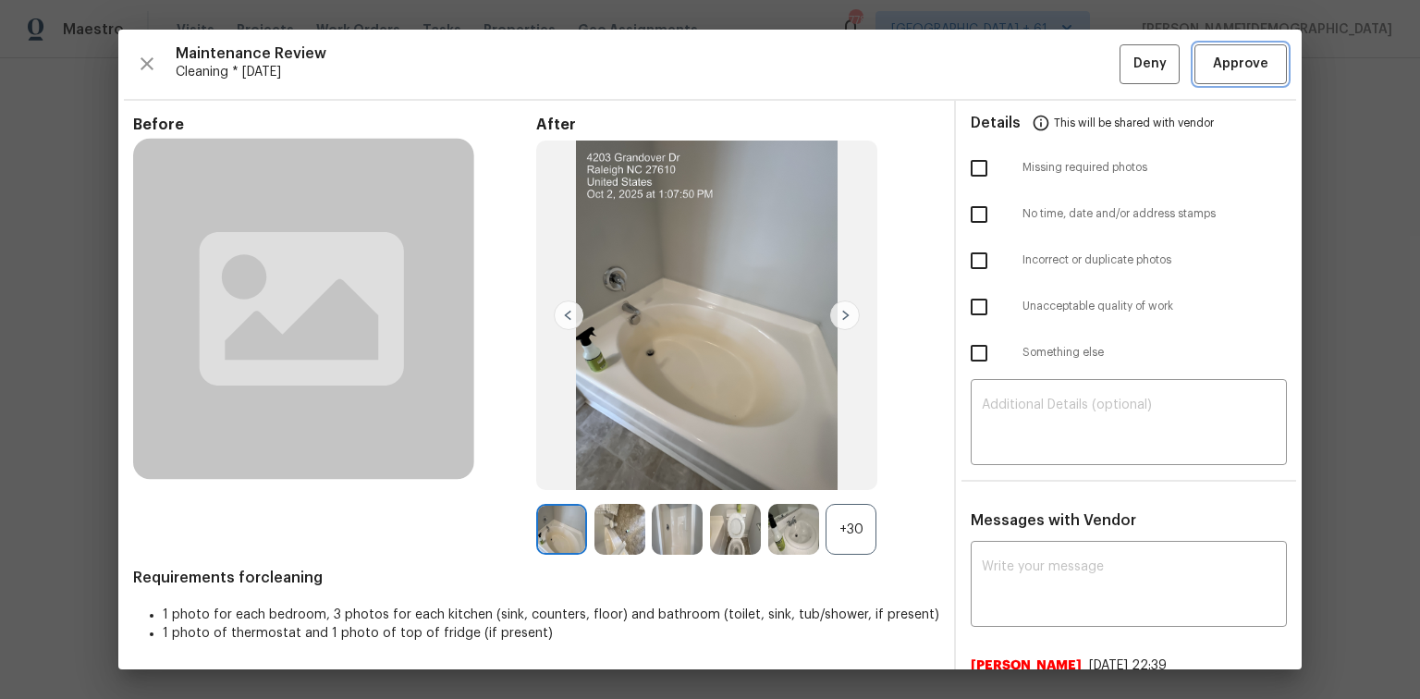
click at [1010, 67] on span "Approve" at bounding box center [1240, 64] width 55 height 23
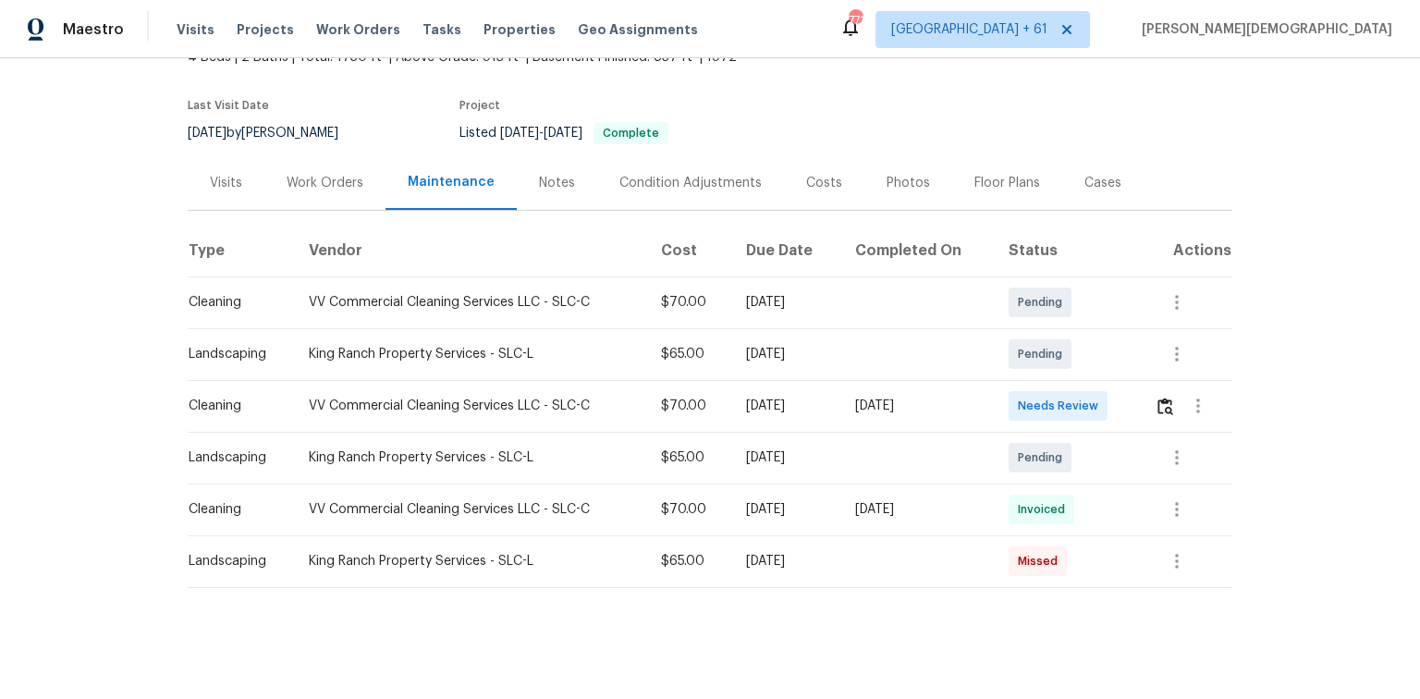
scroll to position [126, 0]
click at [1010, 407] on button "button" at bounding box center [1165, 406] width 21 height 44
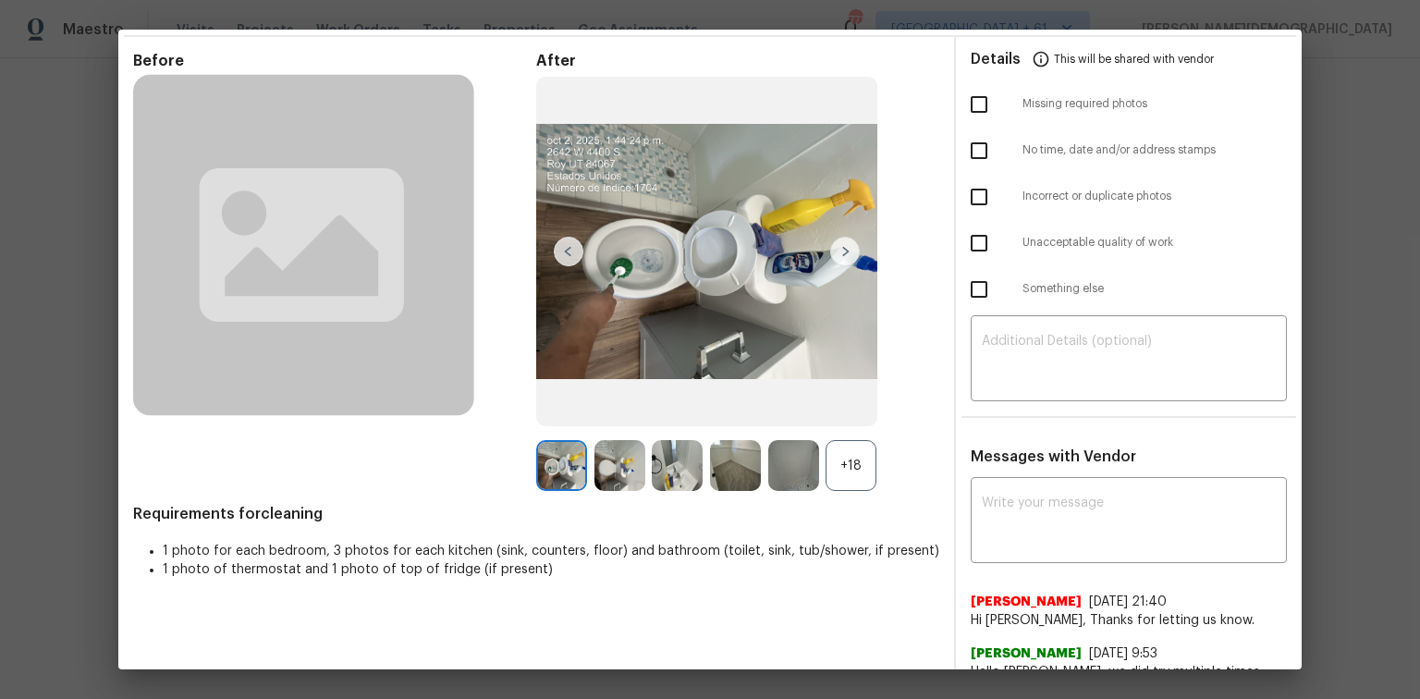
scroll to position [0, 0]
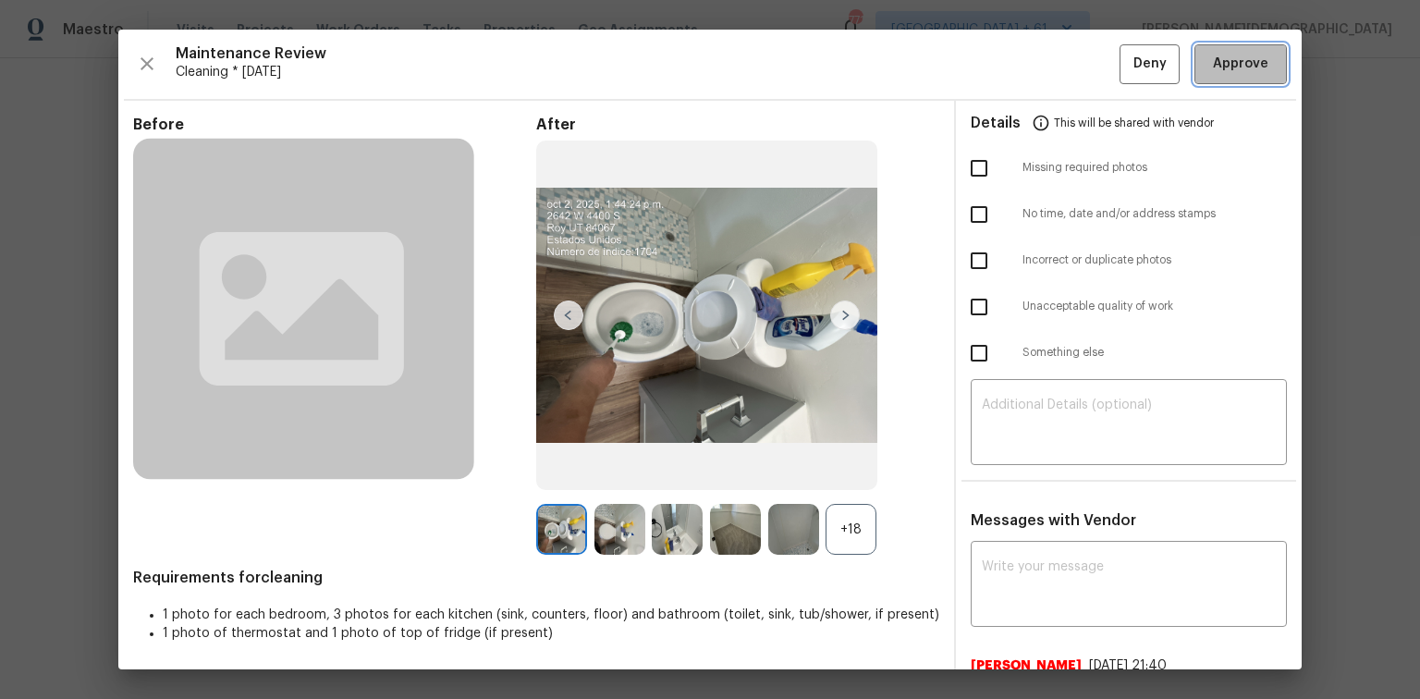
click at [1010, 64] on span "Approve" at bounding box center [1240, 64] width 55 height 23
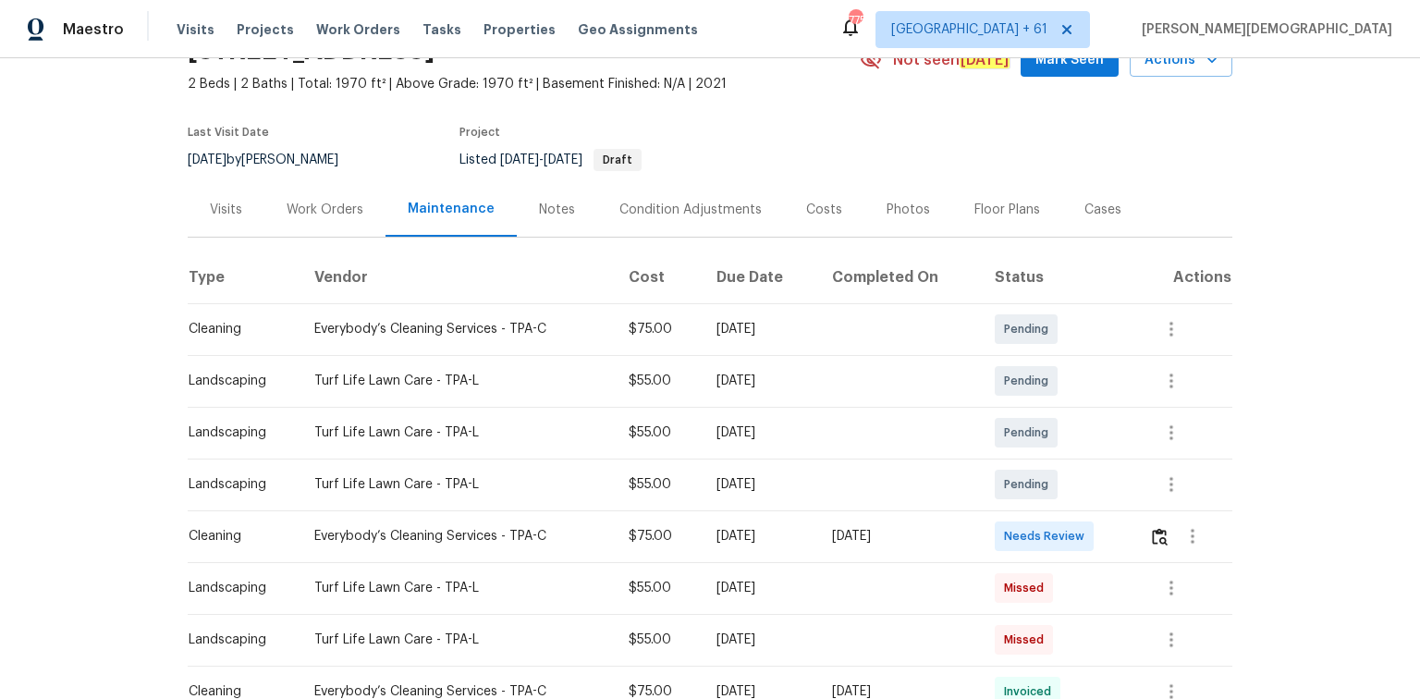
scroll to position [296, 0]
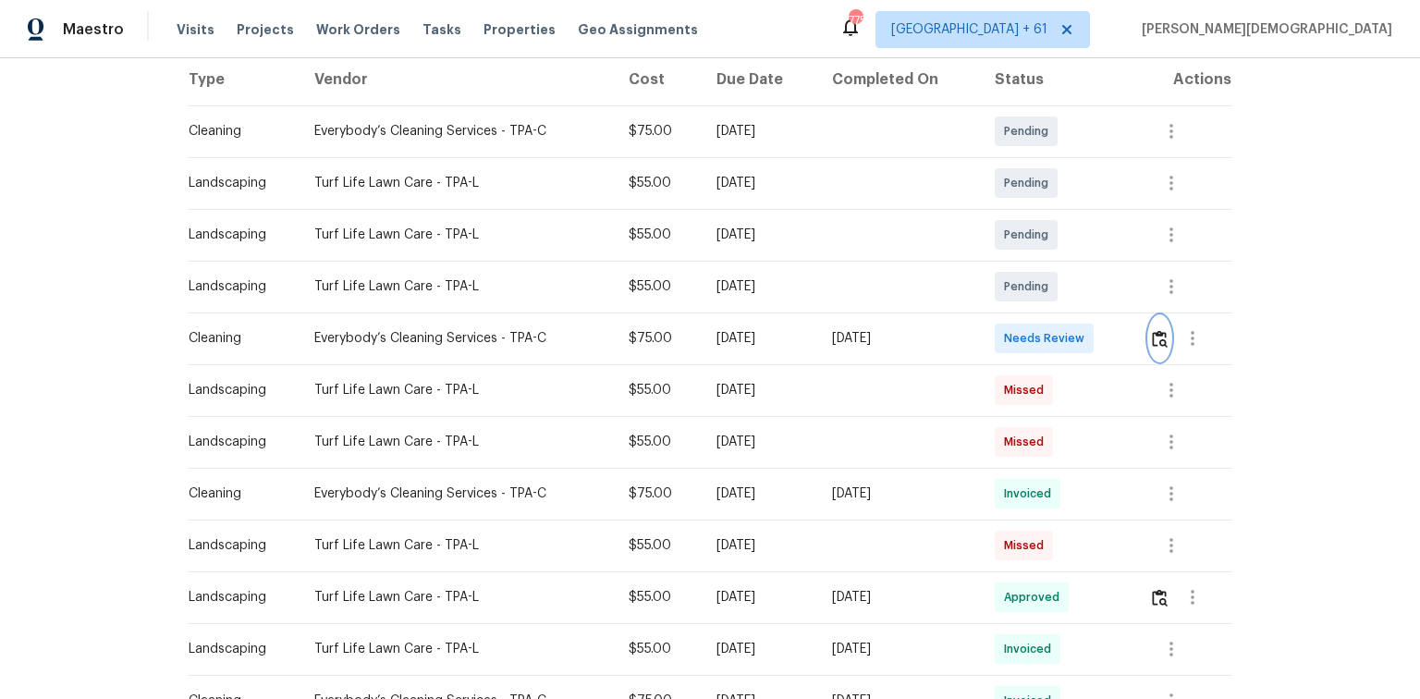
click at [1154, 330] on img "button" at bounding box center [1160, 339] width 16 height 18
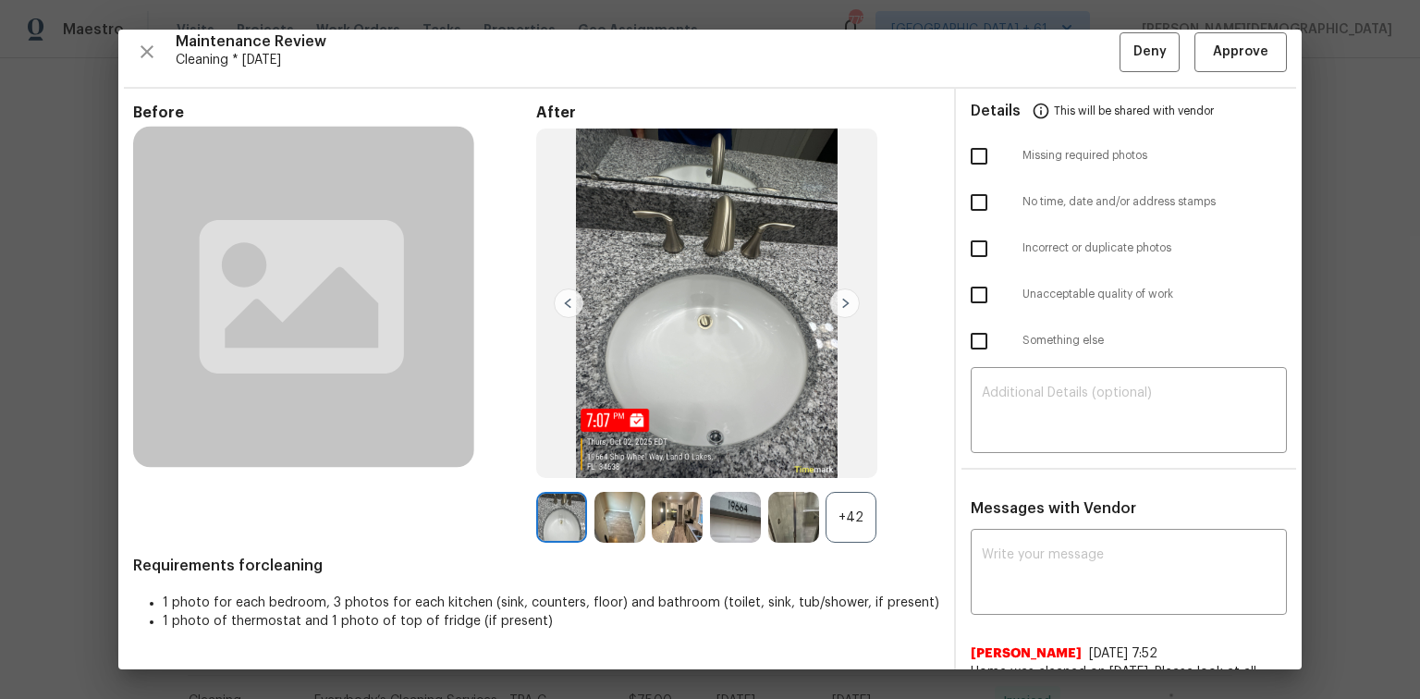
scroll to position [0, 0]
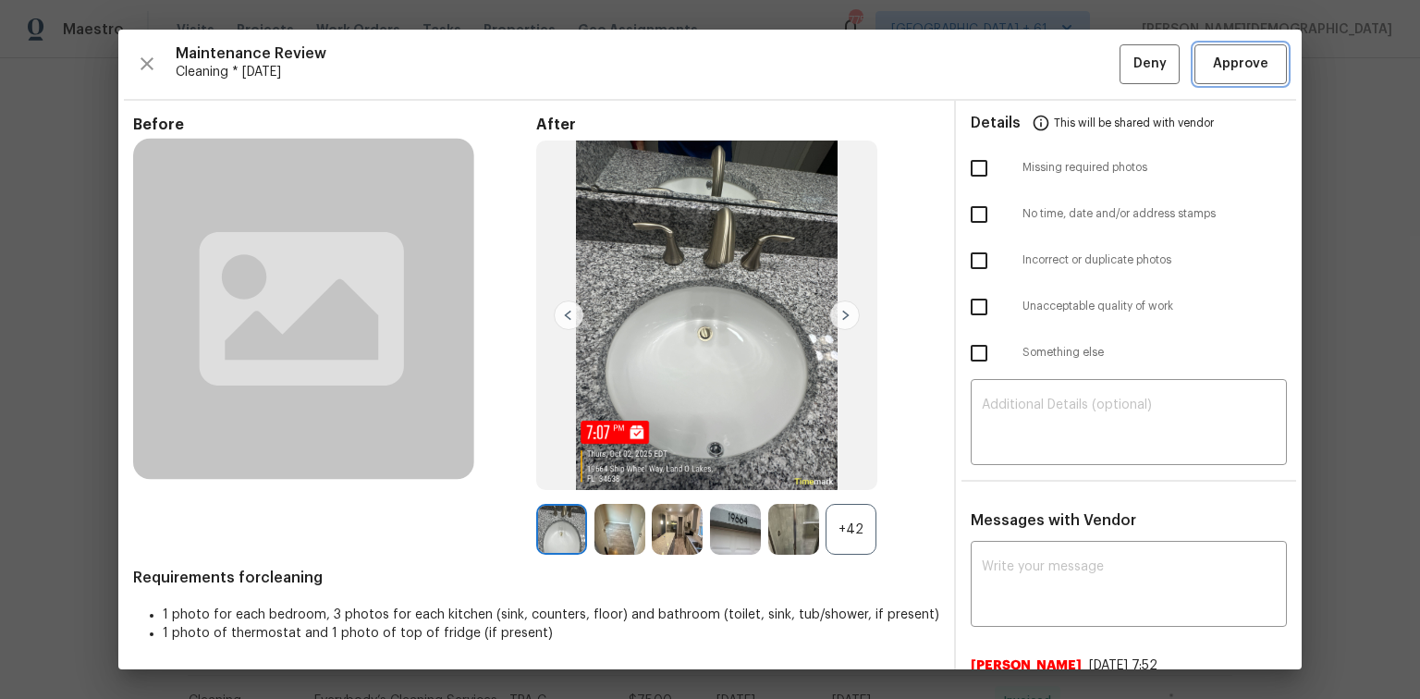
click at [1233, 73] on span "Approve" at bounding box center [1240, 64] width 55 height 23
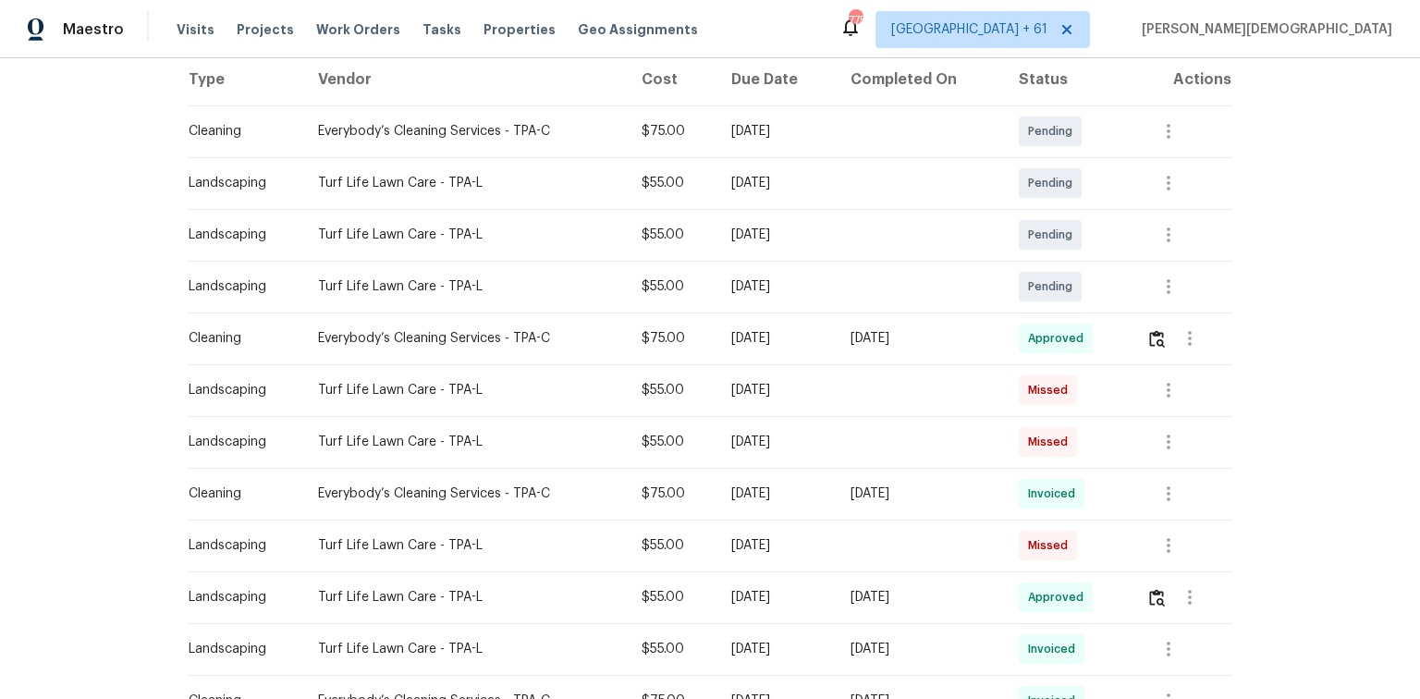
click at [1317, 295] on div "Back to all projects 19664 Ship Wheel Way, Land O Lakes, FL 34638 2 Beds | 2 Ba…" at bounding box center [710, 378] width 1420 height 641
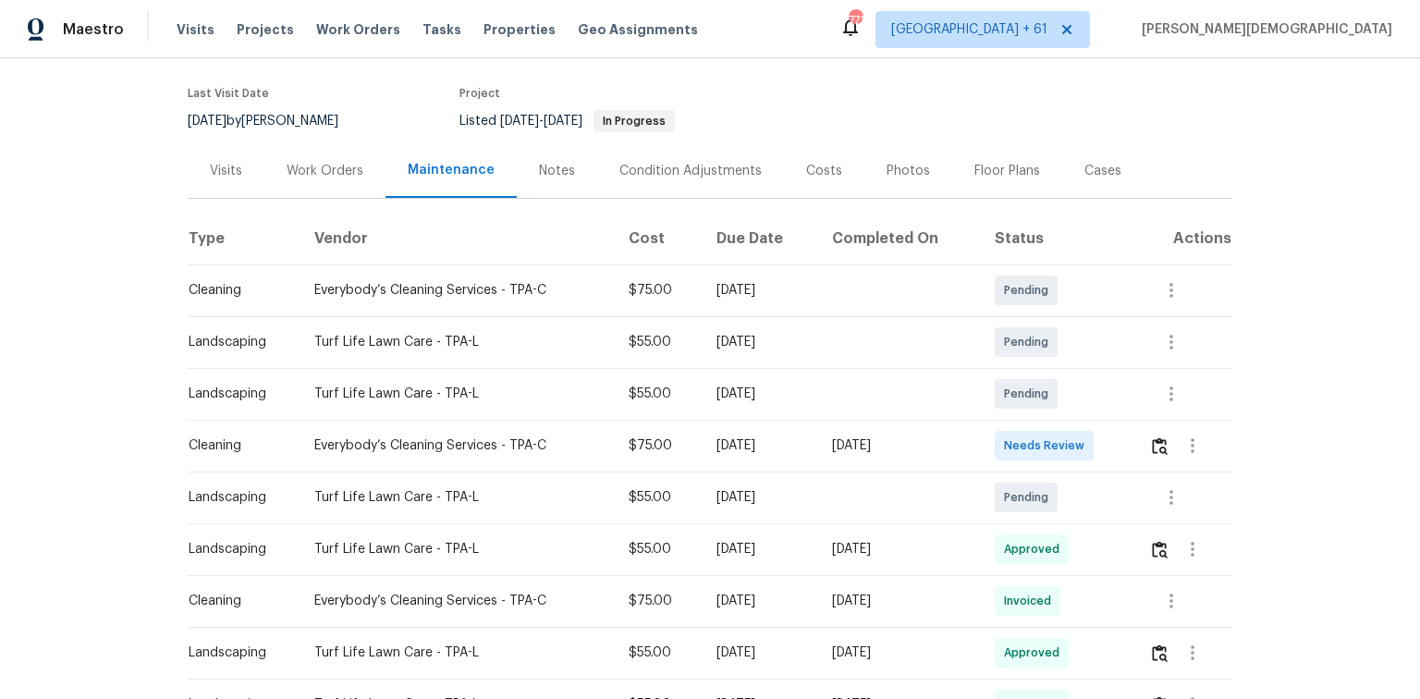
scroll to position [222, 0]
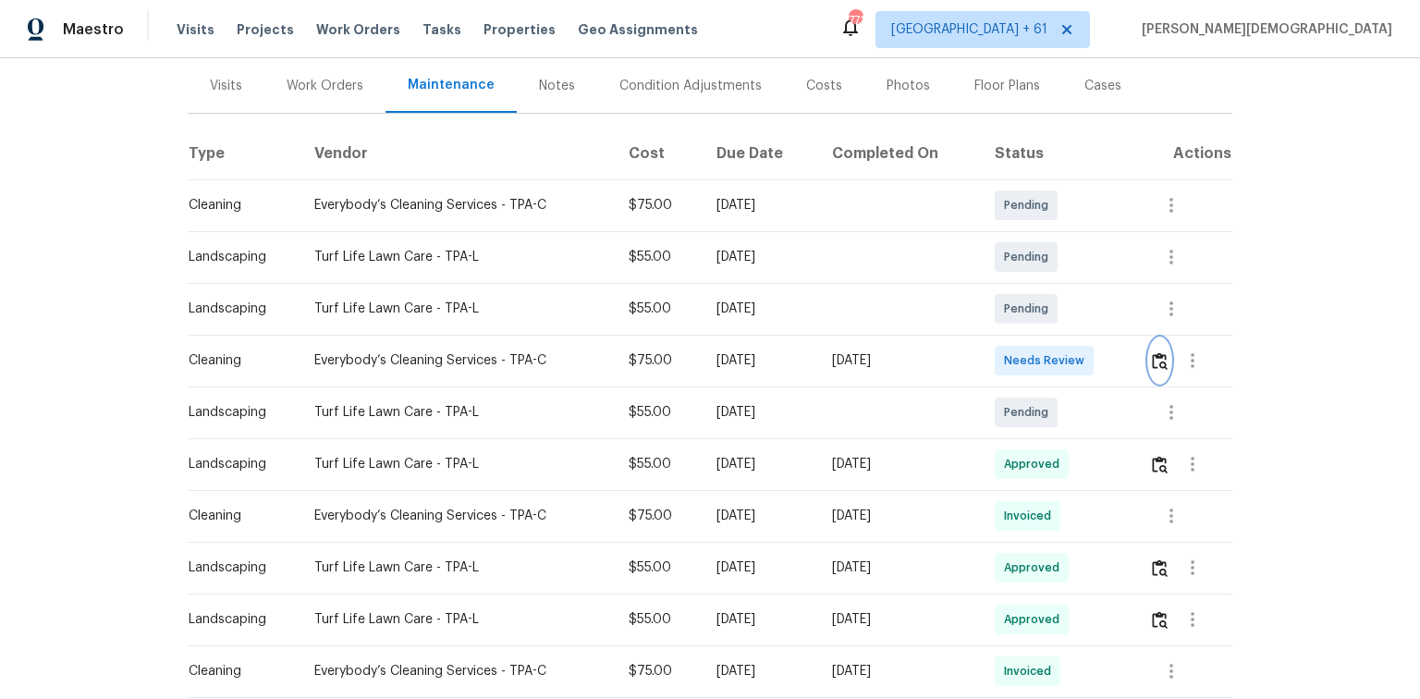
click at [1149, 357] on div at bounding box center [1190, 360] width 82 height 44
click at [1156, 357] on img "button" at bounding box center [1160, 361] width 16 height 18
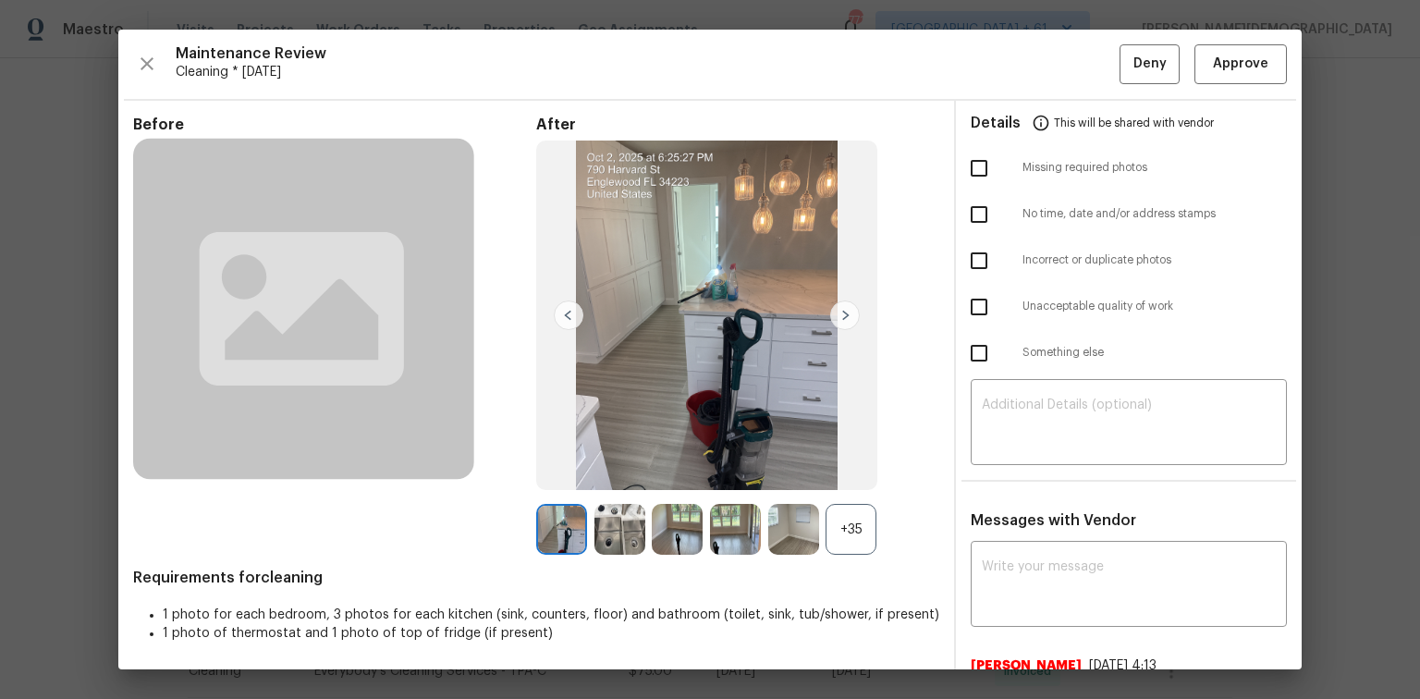
scroll to position [0, 0]
click at [1210, 59] on span "Approve" at bounding box center [1241, 64] width 63 height 23
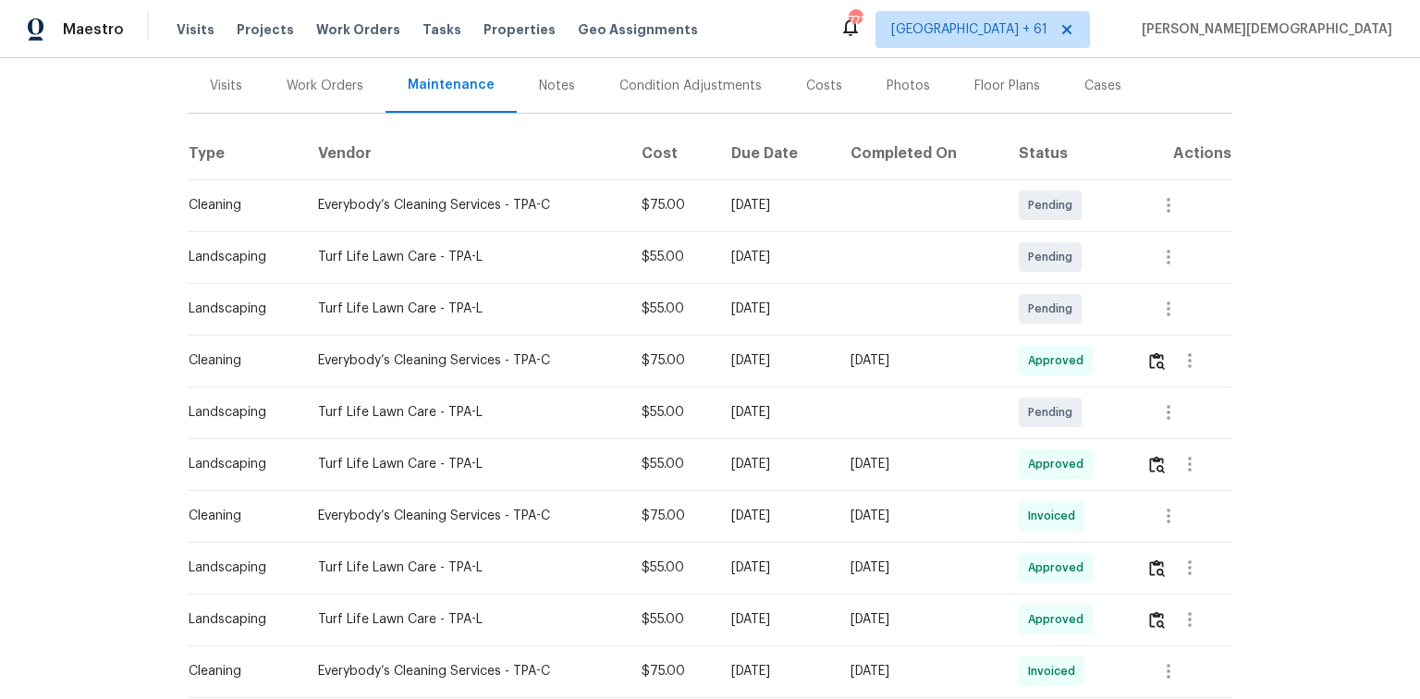
drag, startPoint x: 166, startPoint y: 318, endPoint x: 1224, endPoint y: 332, distance: 1058.0
click at [1224, 338] on div at bounding box center [1189, 360] width 85 height 44
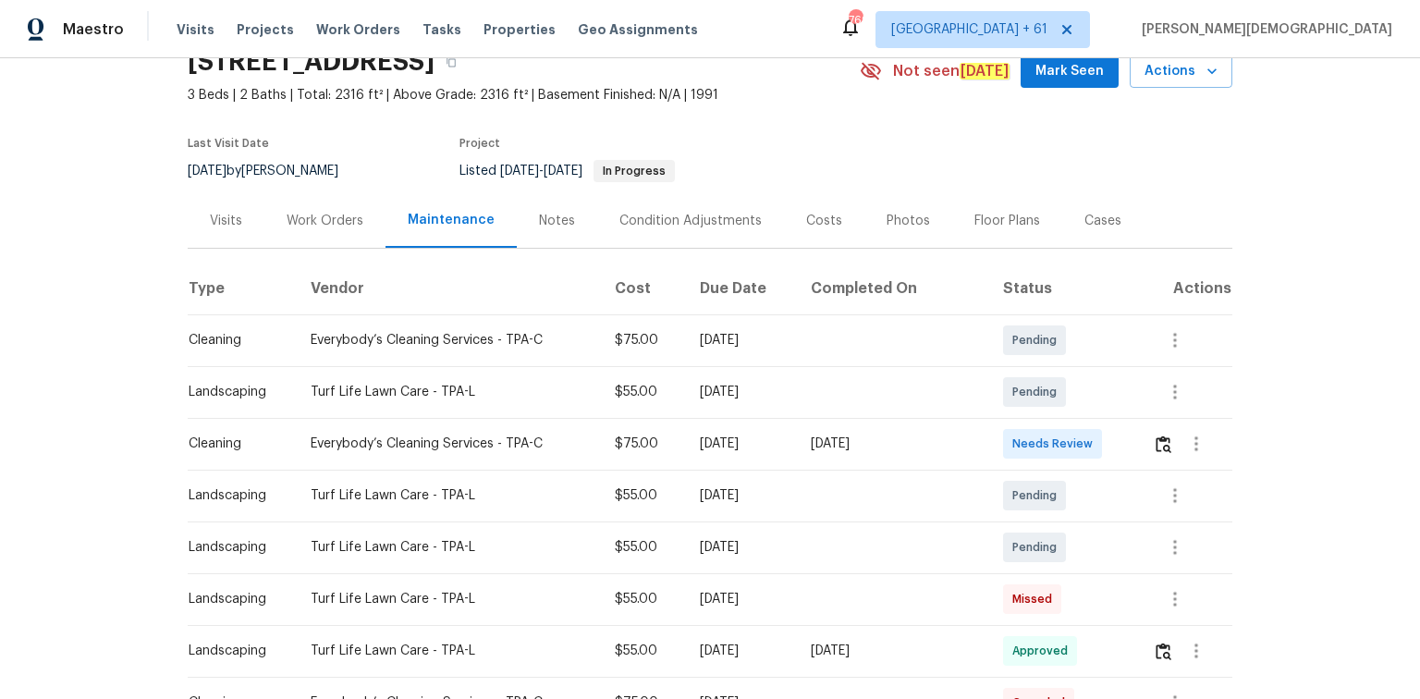
scroll to position [222, 0]
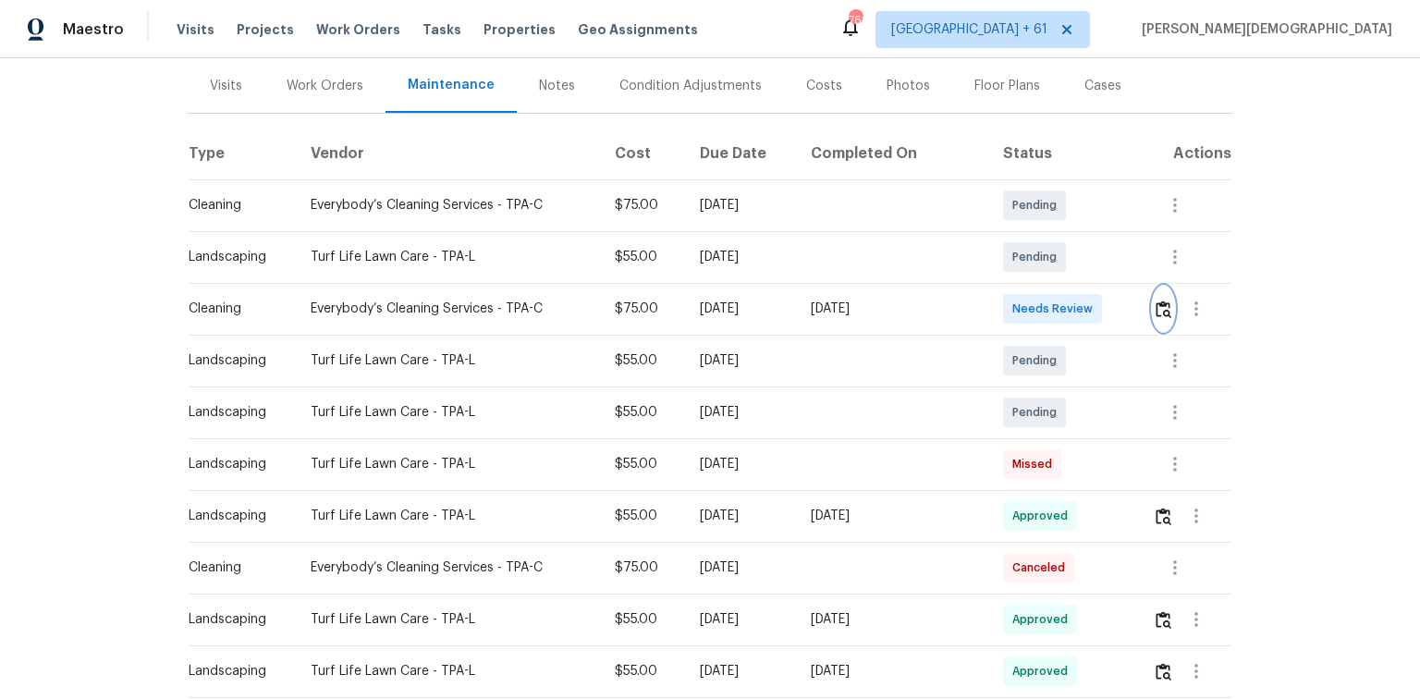
click at [1010, 301] on img "button" at bounding box center [1164, 310] width 16 height 18
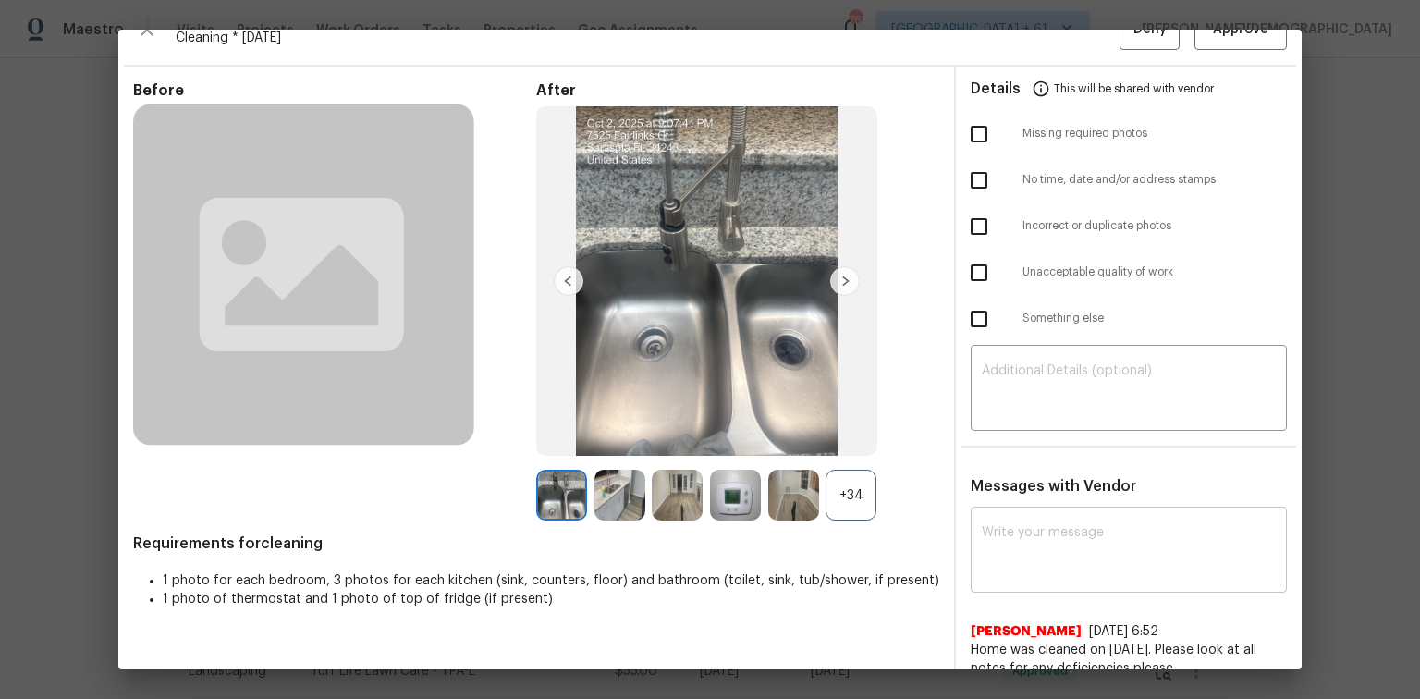
scroll to position [37, 0]
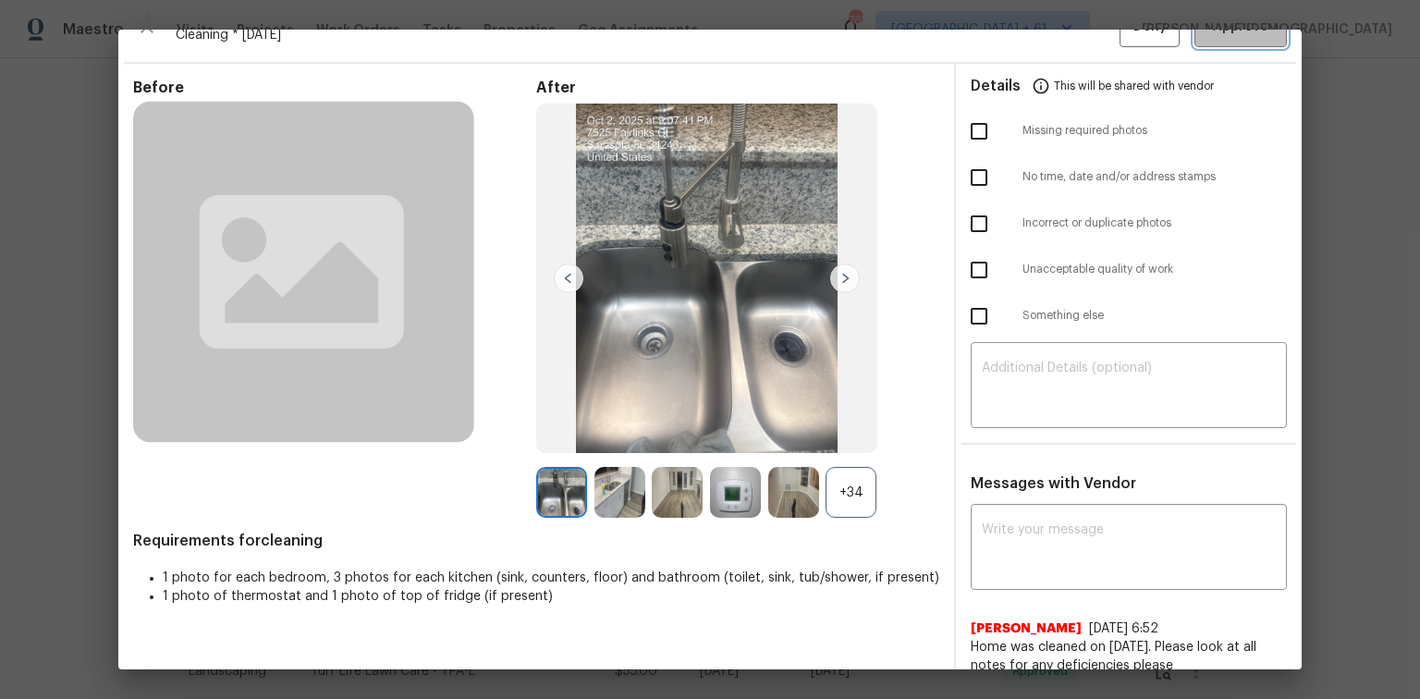
click at [1010, 34] on span "Approve" at bounding box center [1240, 27] width 55 height 23
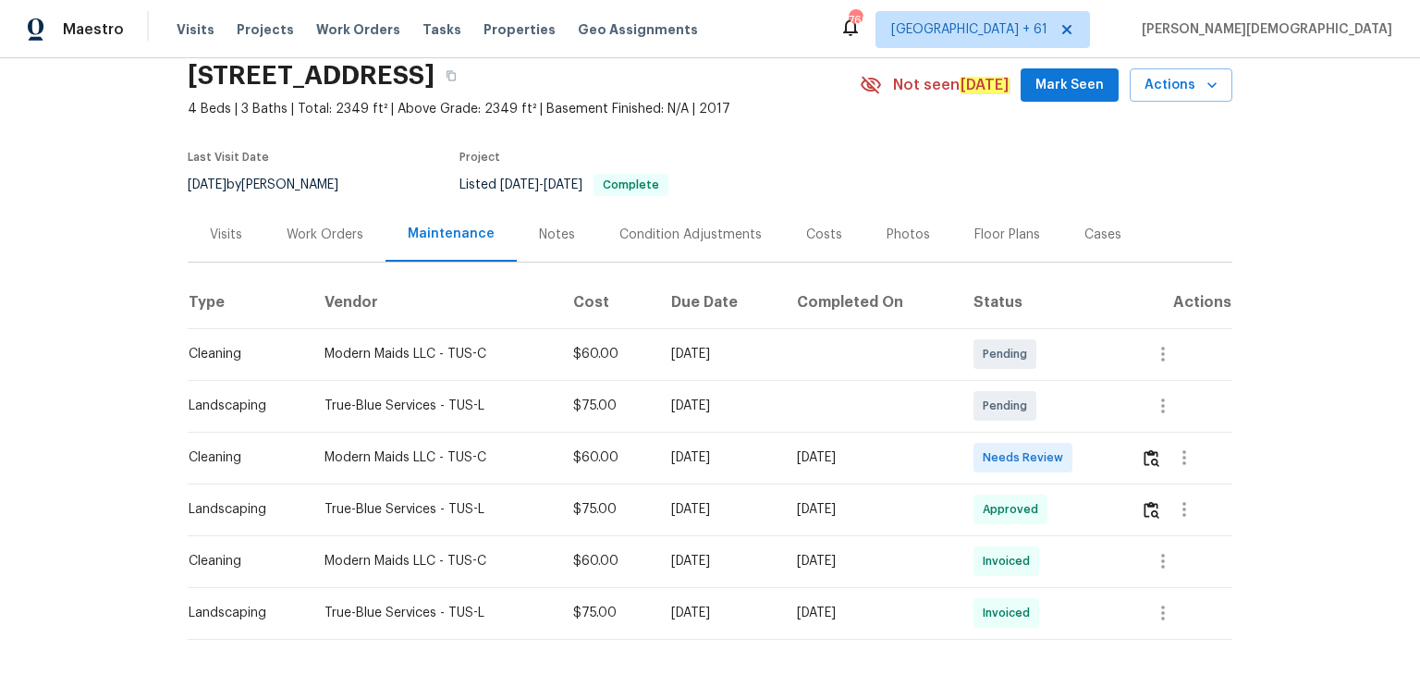
scroll to position [126, 0]
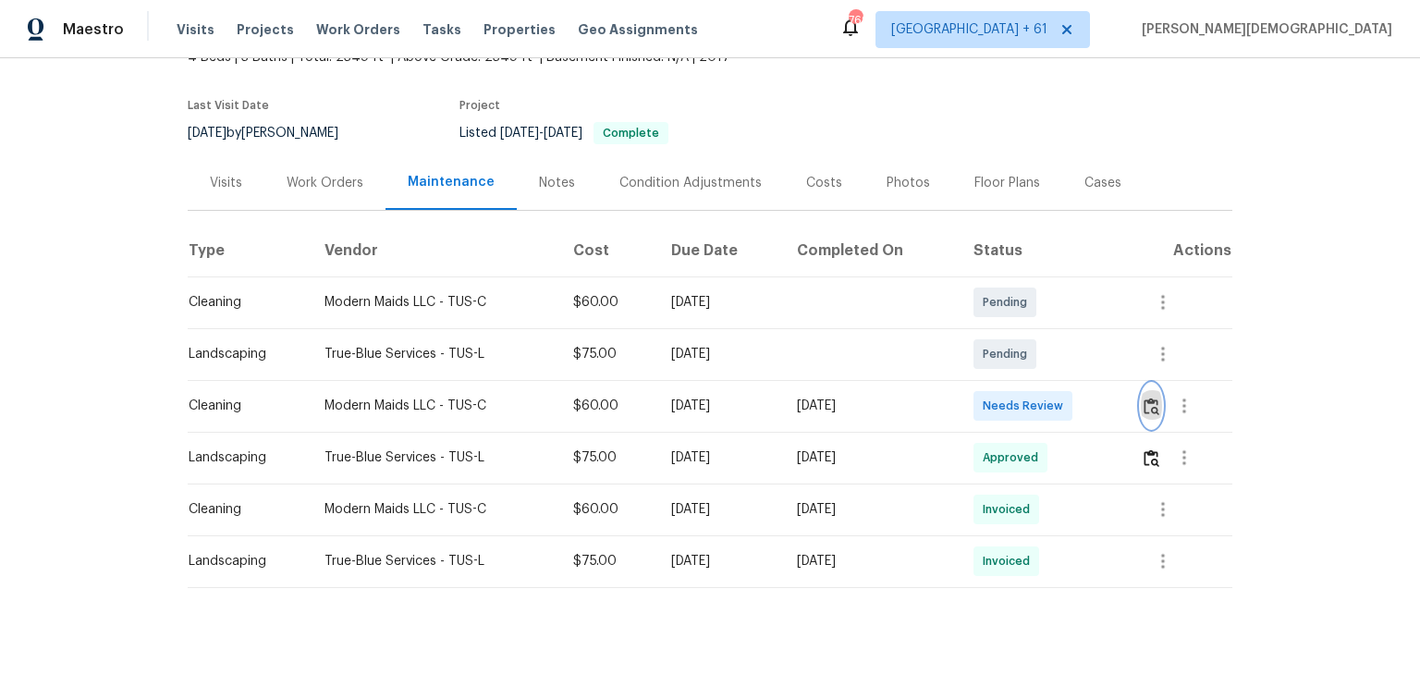
click at [1010, 387] on button "button" at bounding box center [1151, 406] width 21 height 44
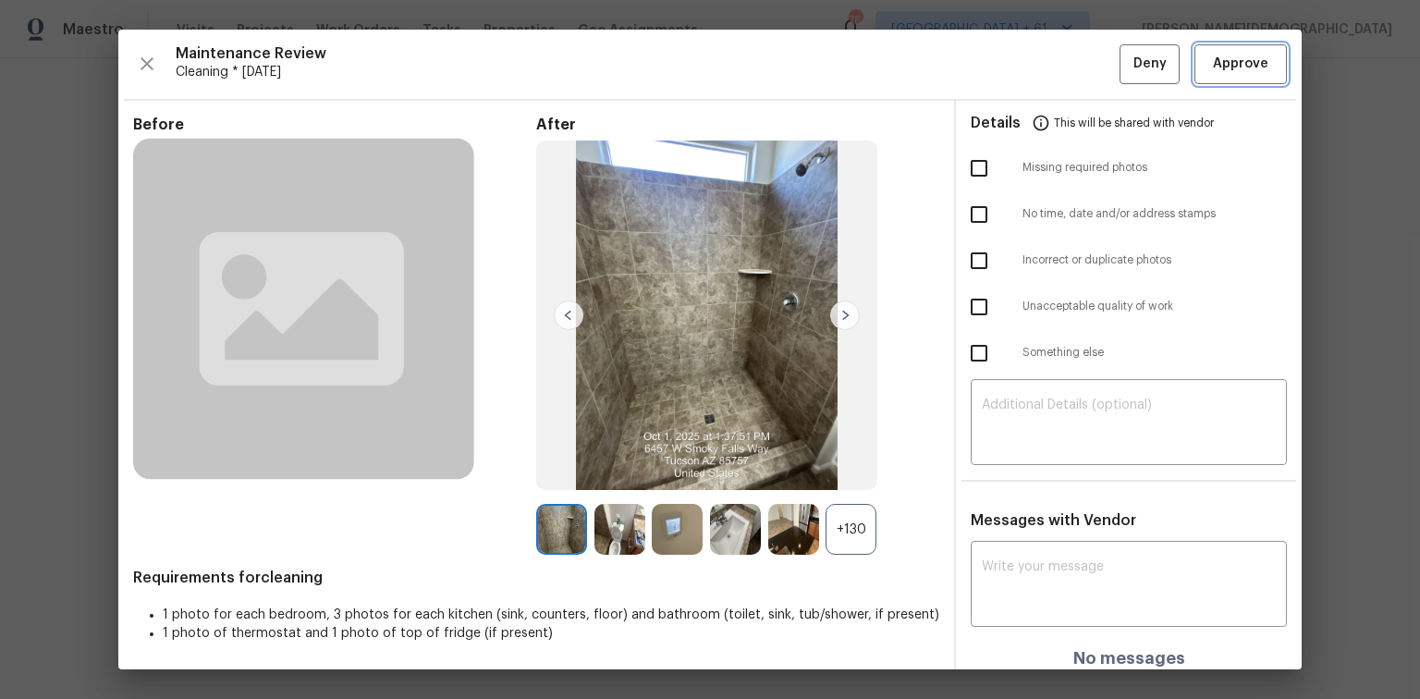
click at [1010, 66] on span "Approve" at bounding box center [1240, 64] width 55 height 23
